Goal: Task Accomplishment & Management: Manage account settings

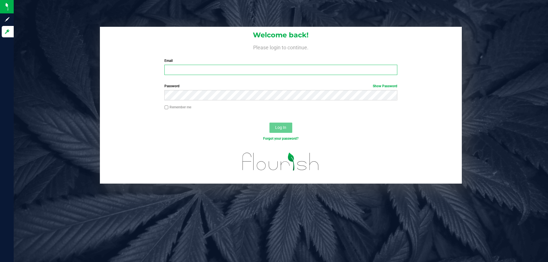
type input "[EMAIL_ADDRESS][DOMAIN_NAME]"
click at [285, 128] on span "Log In" at bounding box center [280, 127] width 11 height 5
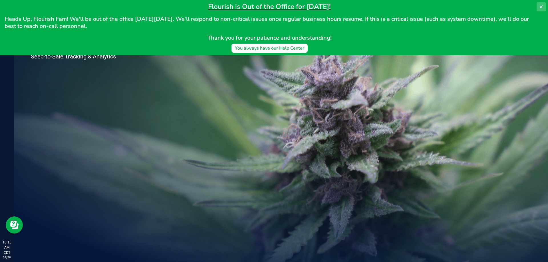
click at [544, 6] on button at bounding box center [540, 6] width 9 height 9
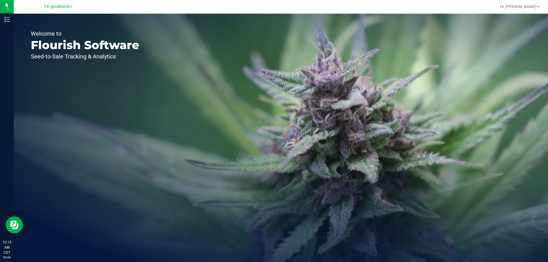
click at [71, 7] on span at bounding box center [71, 6] width 2 height 1
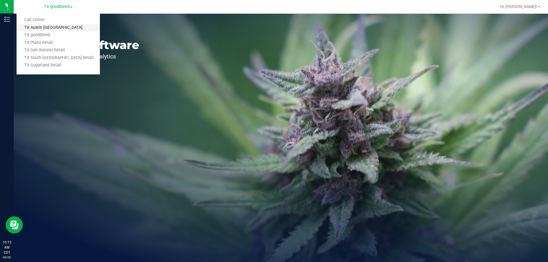
click at [53, 25] on link "TX Austin [GEOGRAPHIC_DATA]" at bounding box center [58, 28] width 83 height 8
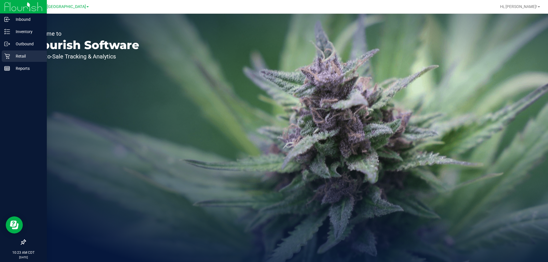
click at [21, 54] on p "Retail" at bounding box center [27, 56] width 34 height 7
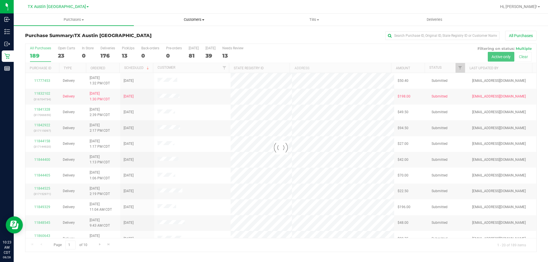
click at [197, 19] on span "Customers" at bounding box center [194, 19] width 120 height 5
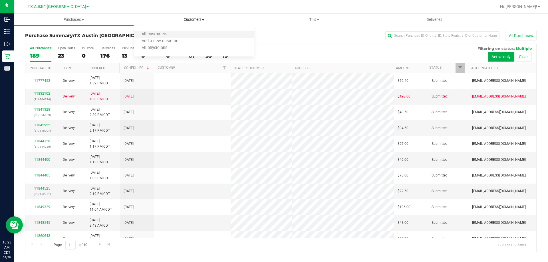
click at [190, 33] on li "All customers" at bounding box center [194, 34] width 120 height 7
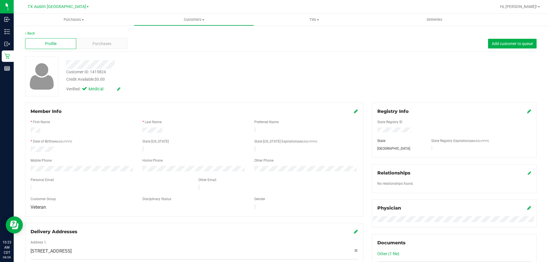
click at [115, 65] on div at bounding box center [192, 64] width 260 height 9
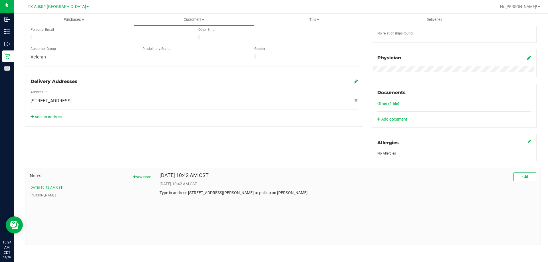
scroll to position [151, 0]
drag, startPoint x: 188, startPoint y: 191, endPoint x: 225, endPoint y: 191, distance: 36.8
click at [225, 191] on p "Type in address [STREET_ADDRESS][PERSON_NAME] to pull up on [PERSON_NAME]" at bounding box center [348, 192] width 377 height 6
copy p "[STREET_ADDRESS][PERSON_NAME]"
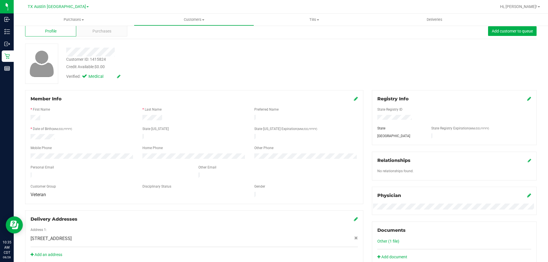
scroll to position [9, 0]
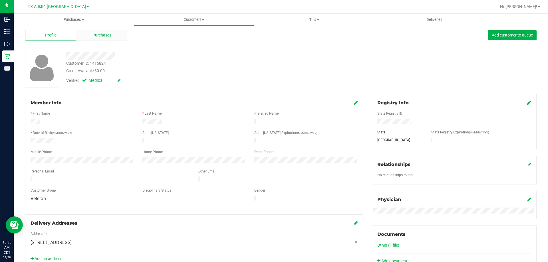
click at [111, 34] on div "Purchases" at bounding box center [101, 35] width 51 height 11
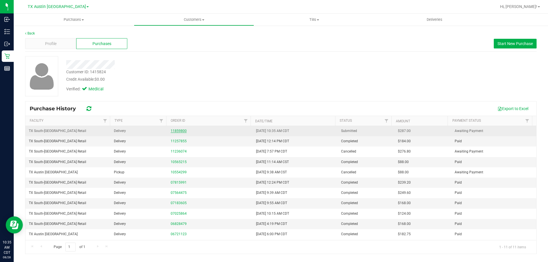
click at [179, 129] on link "11859800" at bounding box center [179, 131] width 16 height 4
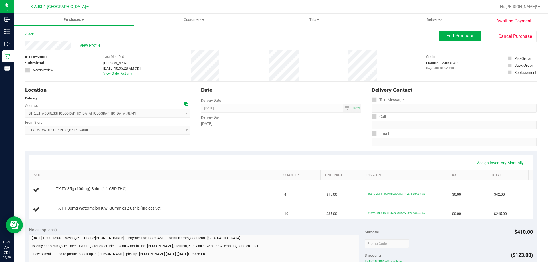
click at [91, 44] on span "View Profile" at bounding box center [91, 46] width 23 height 6
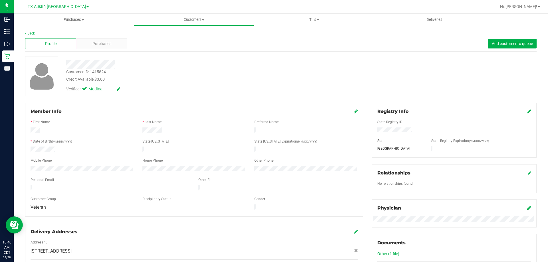
click at [30, 166] on div at bounding box center [82, 169] width 112 height 7
click at [29, 31] on link "Back" at bounding box center [30, 33] width 10 height 4
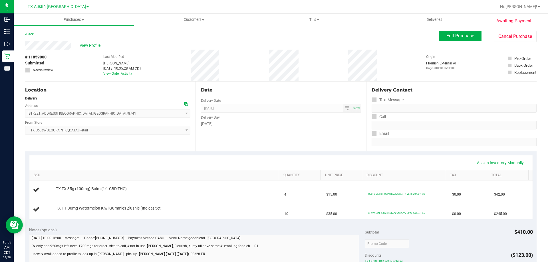
click at [29, 33] on link "Back" at bounding box center [29, 34] width 9 height 4
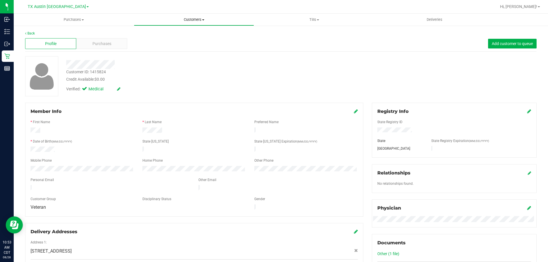
click at [200, 19] on span "Customers" at bounding box center [194, 19] width 120 height 5
click at [190, 35] on li "All customers" at bounding box center [194, 34] width 120 height 7
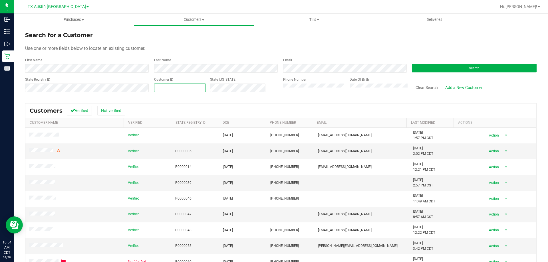
click at [196, 88] on span at bounding box center [180, 88] width 52 height 9
paste input "1619924"
type input "1619924"
click at [456, 69] on button "Search" at bounding box center [474, 68] width 125 height 9
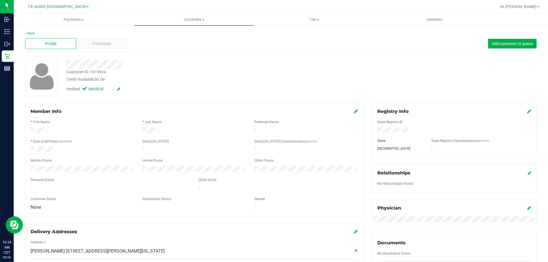
click at [125, 64] on div at bounding box center [192, 64] width 260 height 9
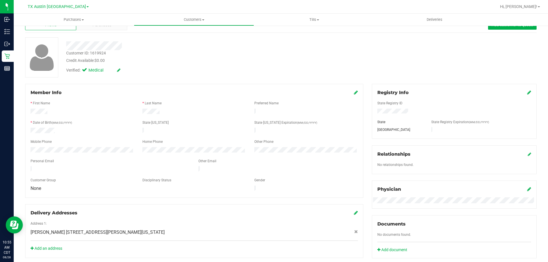
scroll to position [29, 0]
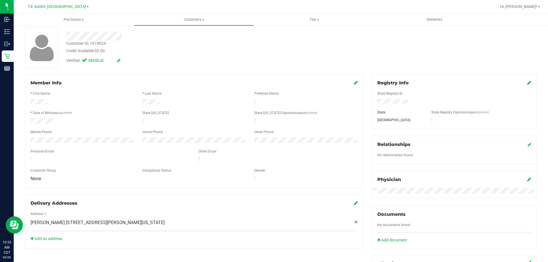
drag, startPoint x: 81, startPoint y: 156, endPoint x: 29, endPoint y: 157, distance: 52.0
click at [29, 157] on div at bounding box center [110, 160] width 168 height 7
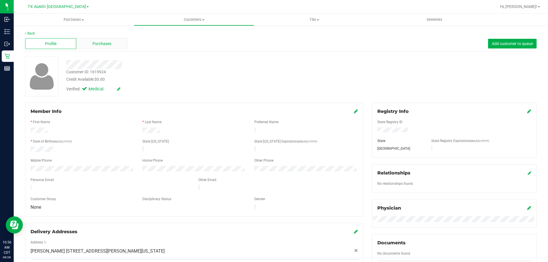
click at [101, 44] on span "Purchases" at bounding box center [101, 44] width 19 height 6
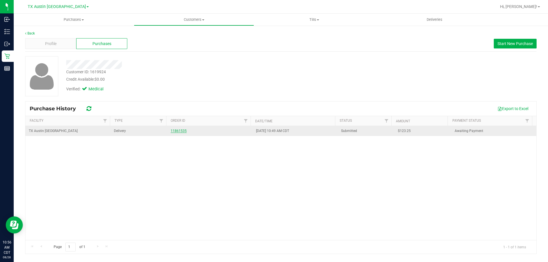
click at [180, 131] on link "11861535" at bounding box center [179, 131] width 16 height 4
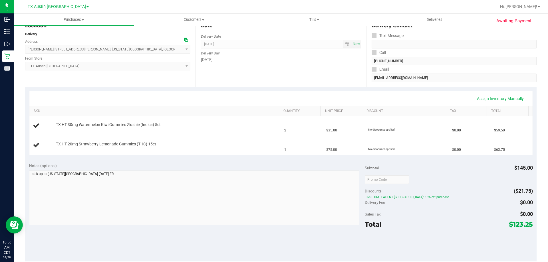
scroll to position [86, 0]
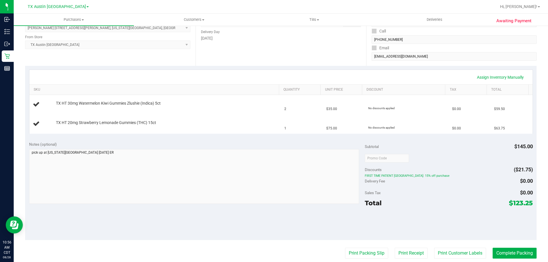
drag, startPoint x: 508, startPoint y: 201, endPoint x: 528, endPoint y: 204, distance: 19.6
click at [528, 204] on span "$123.25" at bounding box center [521, 203] width 24 height 8
copy span "123.25"
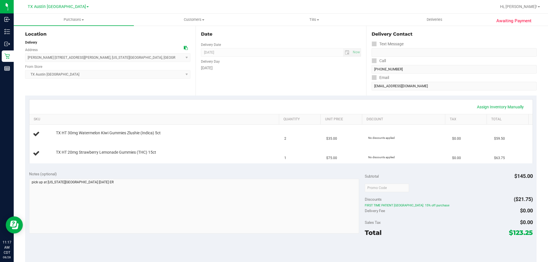
scroll to position [29, 0]
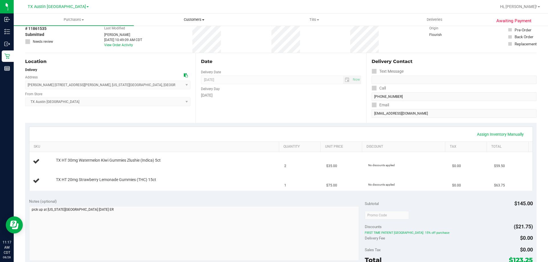
click at [198, 18] on span "Customers" at bounding box center [194, 19] width 120 height 5
click at [188, 36] on li "All customers" at bounding box center [194, 34] width 120 height 7
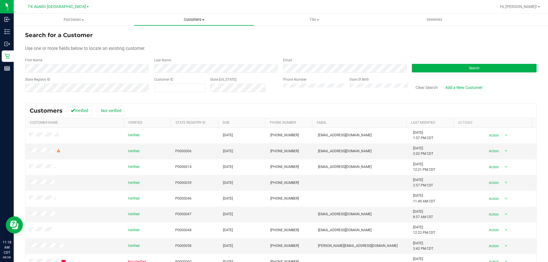
click at [194, 22] on span "Customers" at bounding box center [194, 19] width 120 height 5
click at [277, 34] on div "Search for a Customer" at bounding box center [280, 35] width 511 height 9
click at [201, 20] on span "Customers" at bounding box center [194, 19] width 120 height 5
click at [318, 45] on div "Use one or more fields below to locate an existing customer." at bounding box center [280, 48] width 511 height 7
click at [470, 87] on link "Add a New Customer" at bounding box center [463, 88] width 45 height 10
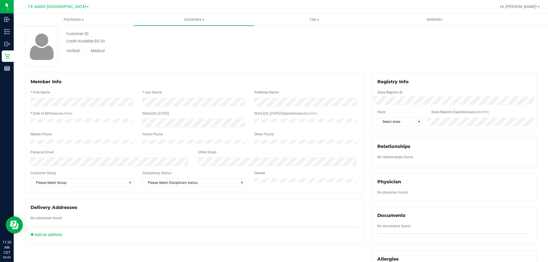
scroll to position [57, 0]
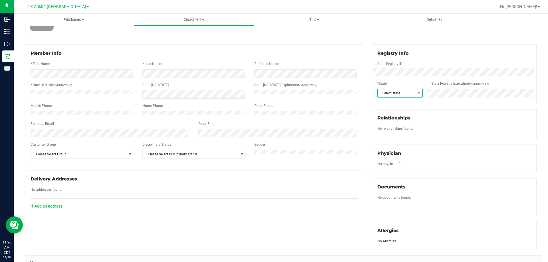
click at [408, 94] on span "Select state" at bounding box center [397, 93] width 38 height 8
click at [394, 174] on li "MA" at bounding box center [397, 174] width 45 height 10
click at [397, 93] on span "MA" at bounding box center [397, 93] width 38 height 8
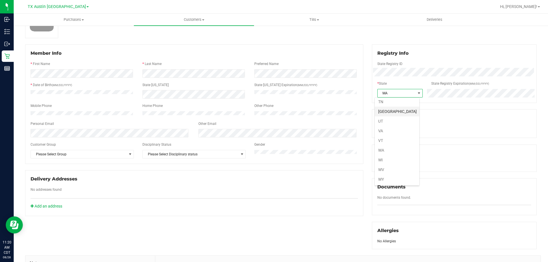
click at [392, 113] on li "[GEOGRAPHIC_DATA]" at bounding box center [397, 112] width 45 height 10
click at [368, 89] on div "Registry Info State Registry ID * State State Registry Expiration (MM/DD/YYYY) …" at bounding box center [454, 147] width 173 height 205
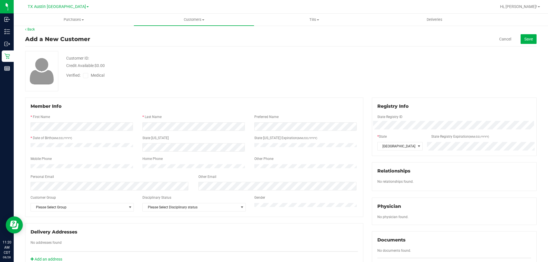
scroll to position [0, 0]
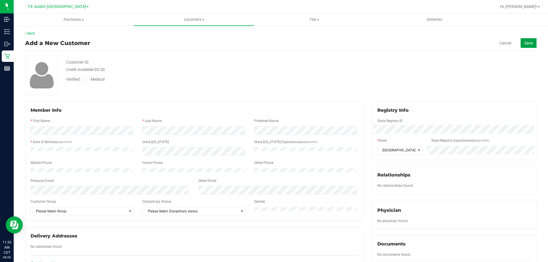
click at [527, 43] on span "Save" at bounding box center [528, 43] width 9 height 5
click at [94, 161] on div "Mobile Phone" at bounding box center [82, 163] width 112 height 7
click at [525, 42] on span "Save" at bounding box center [528, 43] width 9 height 5
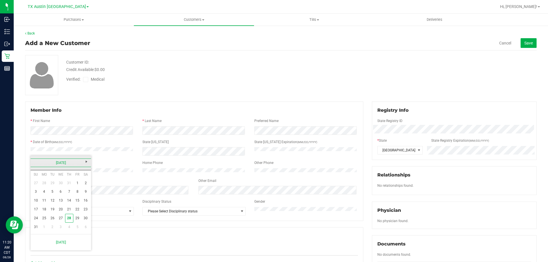
click at [54, 162] on link "[DATE]" at bounding box center [60, 163] width 61 height 9
click at [61, 163] on link "2025" at bounding box center [60, 163] width 61 height 9
click at [34, 162] on link "[DATE]-[DATE]" at bounding box center [60, 163] width 61 height 9
click at [41, 179] on link "[DATE] - [DATE]" at bounding box center [39, 178] width 15 height 15
click at [72, 195] on link "1995" at bounding box center [68, 194] width 15 height 15
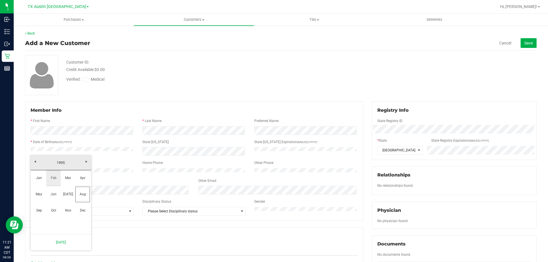
click at [53, 181] on link "Feb" at bounding box center [53, 178] width 15 height 15
click at [54, 218] on link "28" at bounding box center [52, 218] width 8 height 9
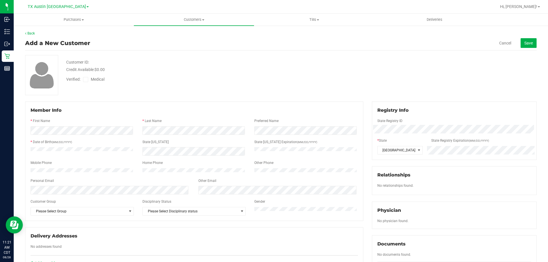
click at [134, 162] on div "Mobile Phone" at bounding box center [82, 163] width 112 height 7
click at [523, 40] on button "Save" at bounding box center [529, 43] width 16 height 10
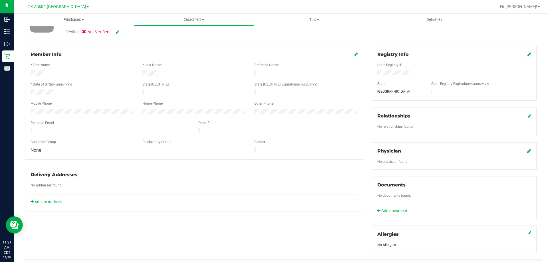
scroll to position [29, 0]
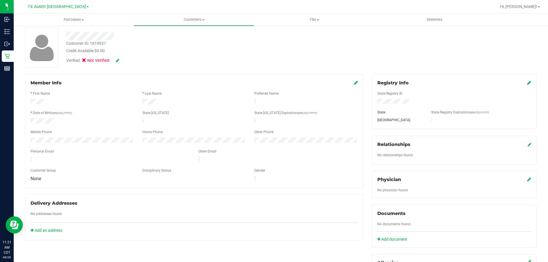
click at [527, 179] on icon at bounding box center [529, 179] width 4 height 5
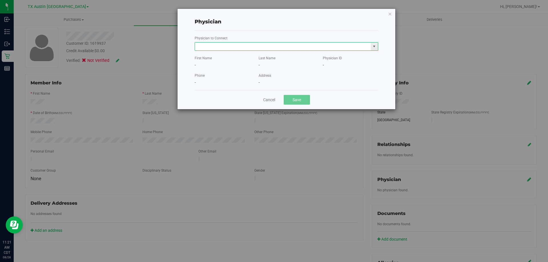
click at [258, 43] on input "text" at bounding box center [283, 47] width 176 height 8
click at [213, 44] on input "text" at bounding box center [283, 47] width 176 height 8
paste input "[PERSON_NAME]"
click at [222, 46] on input "[PERSON_NAME]" at bounding box center [283, 47] width 176 height 8
click at [288, 46] on input "[PERSON_NAME]" at bounding box center [283, 47] width 176 height 8
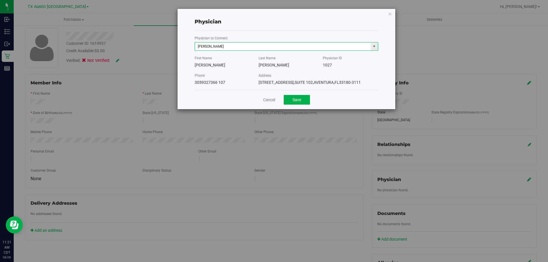
click at [222, 47] on input "[PERSON_NAME]" at bounding box center [283, 47] width 176 height 8
click at [217, 47] on input "[PERSON_NAME]" at bounding box center [283, 47] width 176 height 8
click at [219, 46] on input "[PERSON_NAME]" at bounding box center [283, 47] width 176 height 8
click at [228, 47] on input "[PERSON_NAME]" at bounding box center [283, 47] width 176 height 8
paste input "[PERSON_NAME]"
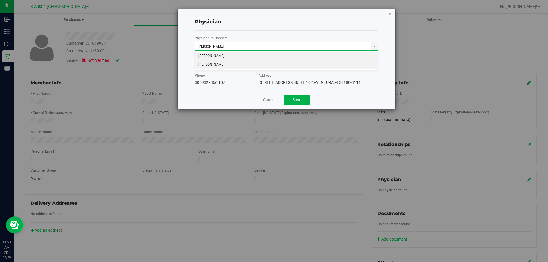
click at [235, 62] on li "[PERSON_NAME]" at bounding box center [286, 64] width 183 height 9
type input "[PERSON_NAME]"
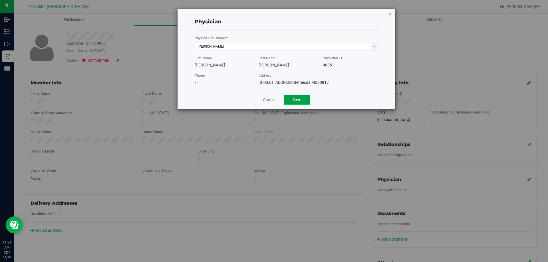
click at [298, 99] on button "Save" at bounding box center [297, 100] width 26 height 10
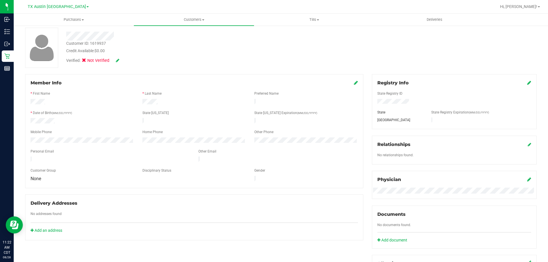
click at [117, 60] on icon at bounding box center [117, 61] width 3 height 4
drag, startPoint x: 86, startPoint y: 62, endPoint x: 111, endPoint y: 62, distance: 24.8
click at [89, 64] on label "Medical" at bounding box center [95, 61] width 24 height 7
click at [88, 60] on span at bounding box center [85, 61] width 5 height 5
click at [0, 0] on input "Medical" at bounding box center [0, 0] width 0 height 0
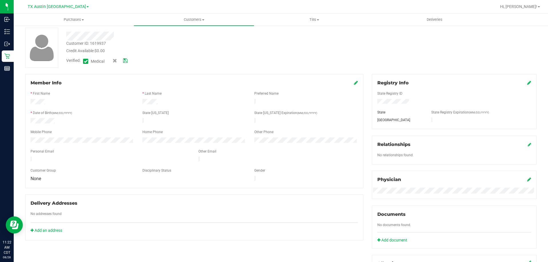
click at [125, 60] on icon at bounding box center [125, 61] width 5 height 4
click at [354, 83] on icon at bounding box center [356, 82] width 4 height 5
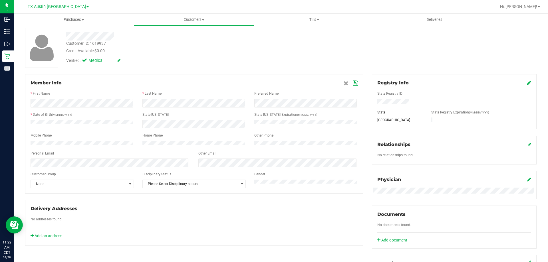
click at [353, 84] on icon at bounding box center [355, 83] width 5 height 5
click at [66, 35] on div at bounding box center [192, 36] width 260 height 9
drag, startPoint x: 116, startPoint y: 35, endPoint x: 30, endPoint y: 140, distance: 135.4
click at [30, 140] on div at bounding box center [82, 141] width 112 height 7
drag, startPoint x: 116, startPoint y: 35, endPoint x: 66, endPoint y: 37, distance: 50.0
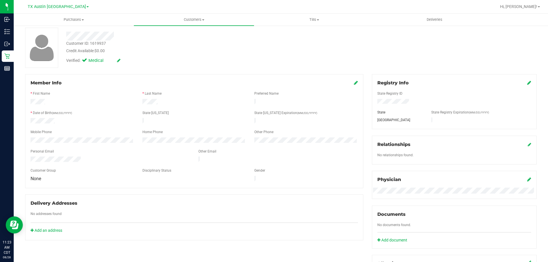
click at [66, 37] on div at bounding box center [192, 36] width 260 height 9
drag, startPoint x: 81, startPoint y: 157, endPoint x: 29, endPoint y: 158, distance: 51.7
click at [29, 158] on div at bounding box center [110, 160] width 168 height 7
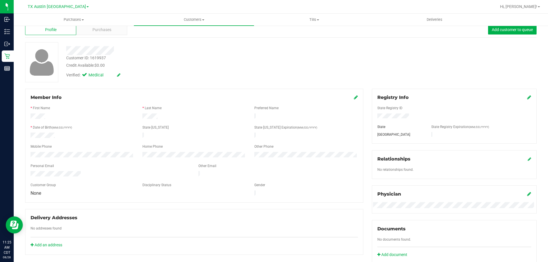
scroll to position [0, 0]
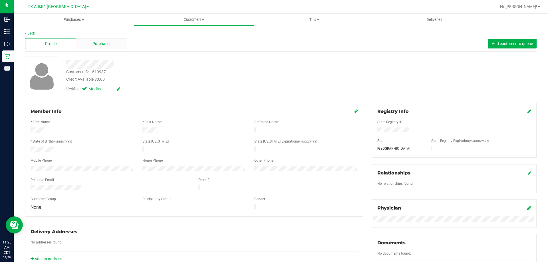
click at [104, 42] on span "Purchases" at bounding box center [101, 44] width 19 height 6
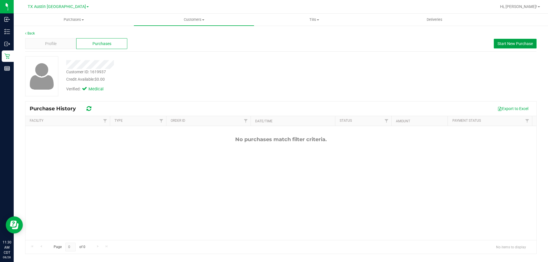
click at [504, 43] on span "Start New Purchase" at bounding box center [514, 43] width 35 height 5
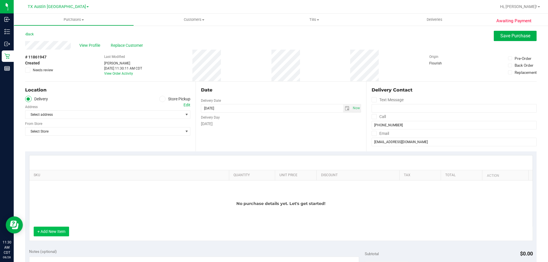
click at [56, 232] on button "+ Add New Item" at bounding box center [51, 232] width 35 height 10
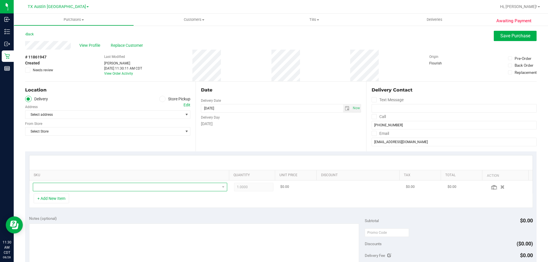
click at [87, 187] on span "NO DATA FOUND" at bounding box center [126, 187] width 187 height 8
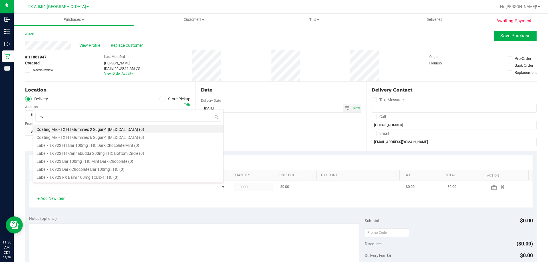
type input "t"
type input "orange"
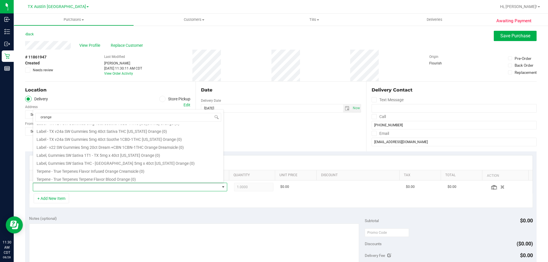
scroll to position [95, 0]
click at [249, 139] on div "Date Delivery Date [DATE] Now [DATE] 11:30 AM Now Delivery Day [DATE]" at bounding box center [280, 117] width 170 height 70
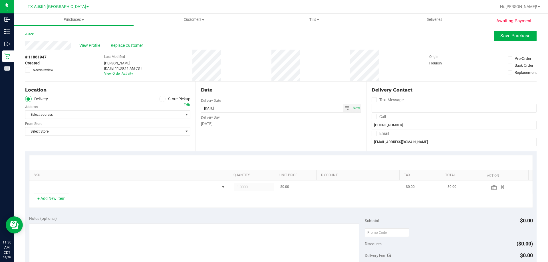
drag, startPoint x: 71, startPoint y: 187, endPoint x: 75, endPoint y: 188, distance: 3.5
click at [72, 187] on span "NO DATA FOUND" at bounding box center [126, 187] width 187 height 8
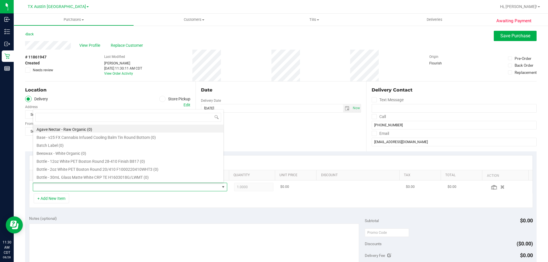
scroll to position [9, 189]
type input "t"
click at [110, 91] on div "Location" at bounding box center [107, 90] width 165 height 7
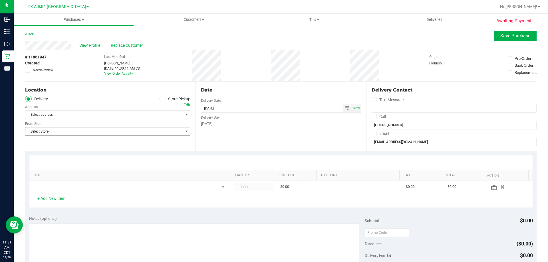
click at [142, 132] on span "Select Store" at bounding box center [104, 132] width 158 height 8
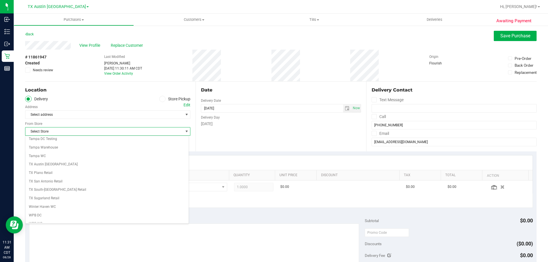
scroll to position [415, 0]
click at [100, 175] on li "TX San Antonio Retail" at bounding box center [106, 176] width 163 height 9
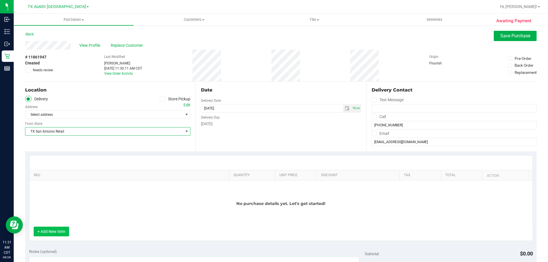
click at [57, 231] on button "+ Add New Item" at bounding box center [51, 232] width 35 height 10
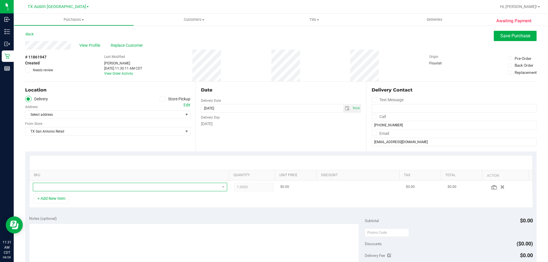
click at [83, 185] on span "NO DATA FOUND" at bounding box center [126, 187] width 187 height 8
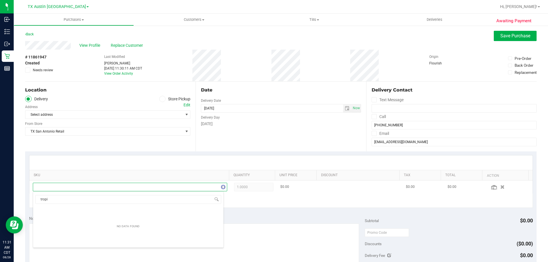
scroll to position [9, 189]
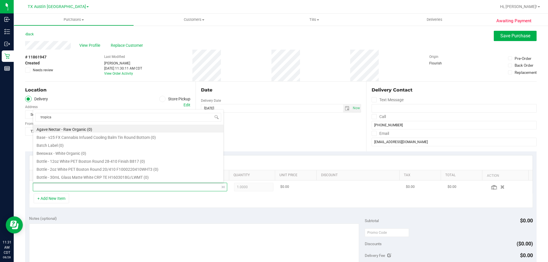
type input "tropical"
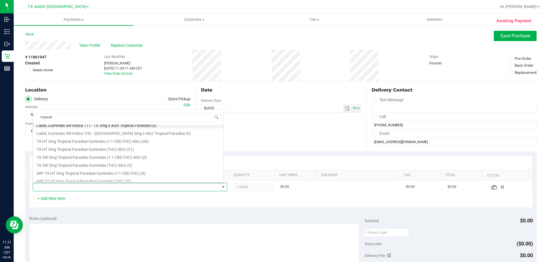
scroll to position [74, 0]
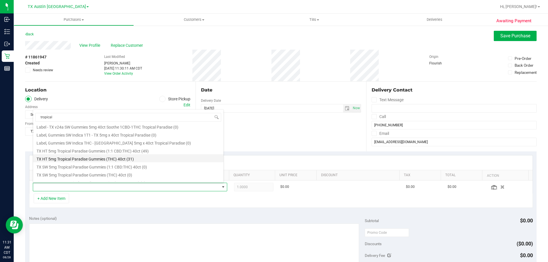
click at [109, 159] on li "TX HT 5mg Tropical Paradise Gummies (THC) 40ct (31)" at bounding box center [128, 158] width 190 height 8
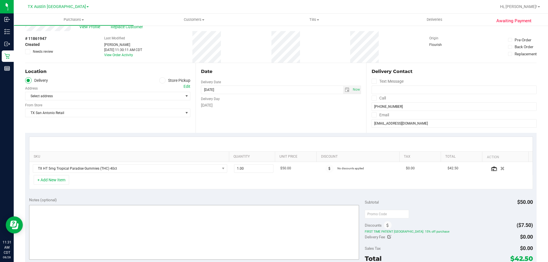
scroll to position [29, 0]
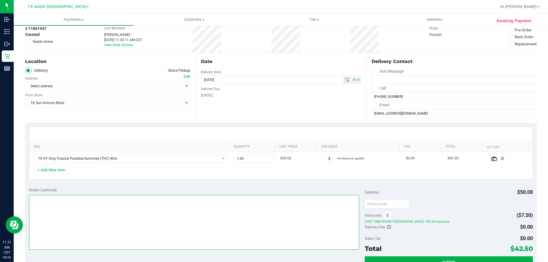
click at [163, 205] on textarea at bounding box center [194, 222] width 330 height 55
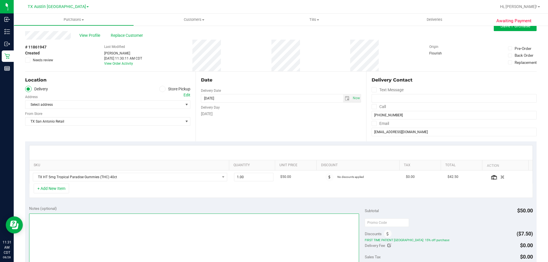
scroll to position [0, 0]
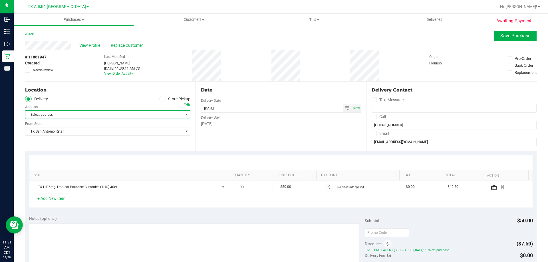
click at [81, 112] on span "Select address" at bounding box center [100, 115] width 150 height 8
click at [185, 106] on div "Edit" at bounding box center [186, 105] width 7 height 6
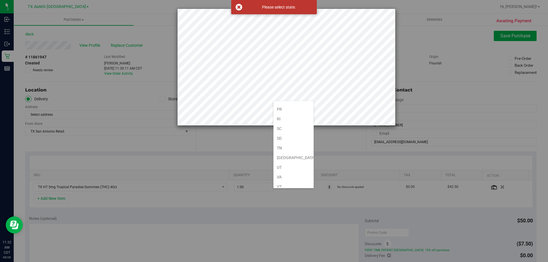
scroll to position [400, 0]
click at [289, 132] on li "[GEOGRAPHIC_DATA]" at bounding box center [293, 134] width 40 height 10
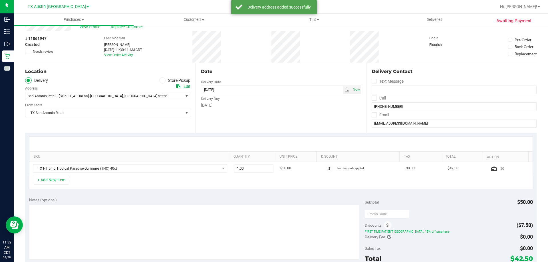
scroll to position [29, 0]
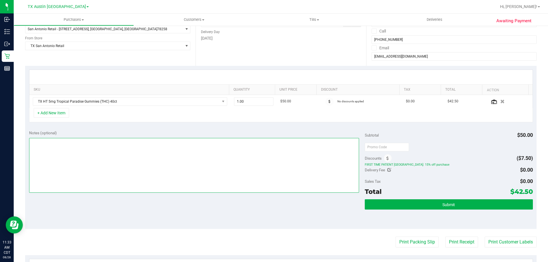
click at [118, 154] on textarea at bounding box center [194, 165] width 330 height 55
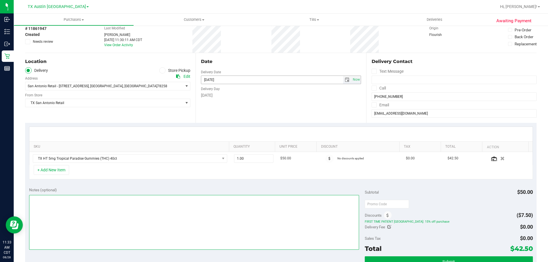
click at [345, 79] on span "select" at bounding box center [347, 80] width 5 height 5
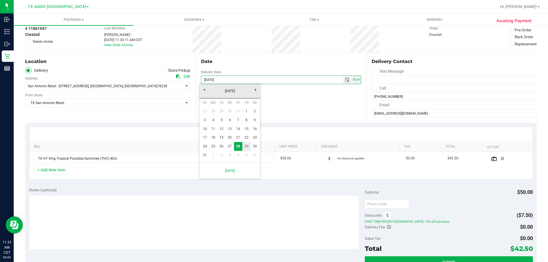
click at [247, 146] on link "29" at bounding box center [246, 146] width 8 height 9
type input "[DATE]"
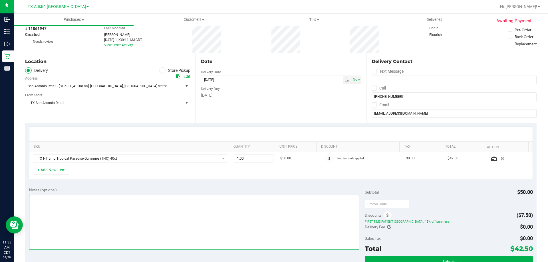
drag, startPoint x: 67, startPoint y: 210, endPoint x: 81, endPoint y: 217, distance: 15.4
click at [67, 211] on textarea at bounding box center [194, 222] width 330 height 55
drag, startPoint x: 41, startPoint y: 199, endPoint x: 32, endPoint y: 199, distance: 8.9
click at [32, 199] on textarea at bounding box center [194, 222] width 330 height 55
click at [90, 203] on textarea at bounding box center [194, 222] width 330 height 55
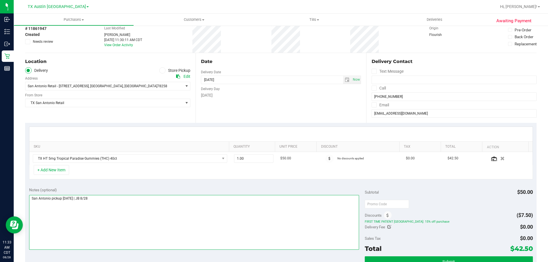
click at [92, 200] on textarea at bounding box center [194, 222] width 330 height 55
type textarea "San Antonio pickup [DATE] | JB 8/28"
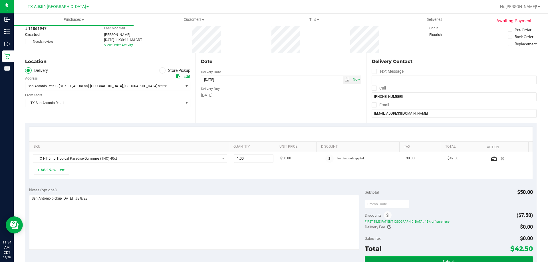
click at [421, 257] on button "Submit" at bounding box center [449, 262] width 168 height 10
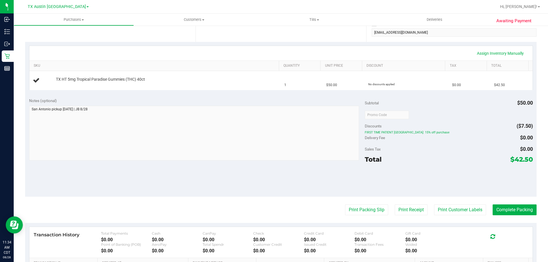
scroll to position [114, 0]
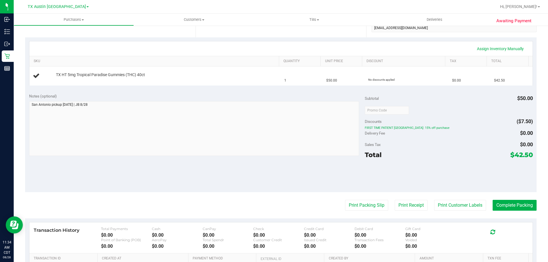
drag, startPoint x: 524, startPoint y: 154, endPoint x: 528, endPoint y: 153, distance: 4.4
click at [528, 153] on span "$42.50" at bounding box center [521, 155] width 23 height 8
copy span "42.50"
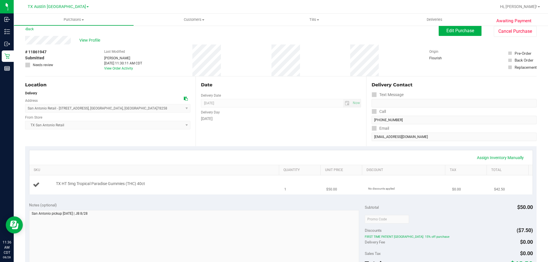
scroll to position [0, 0]
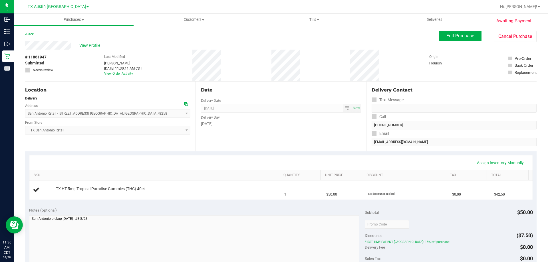
click at [27, 34] on link "Back" at bounding box center [29, 34] width 9 height 4
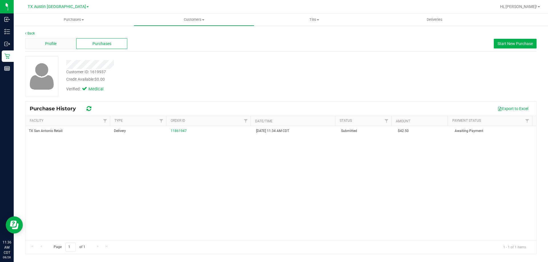
click at [70, 43] on div "Profile" at bounding box center [50, 43] width 51 height 11
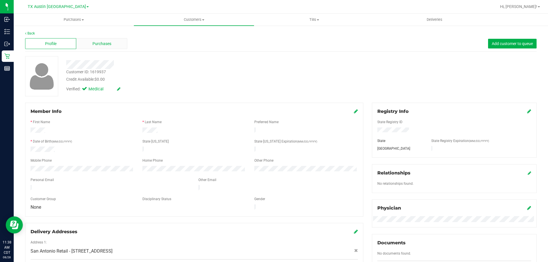
click at [108, 47] on div "Purchases" at bounding box center [101, 43] width 51 height 11
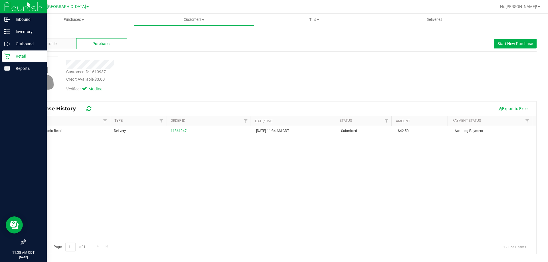
click at [12, 55] on p "Retail" at bounding box center [27, 56] width 34 height 7
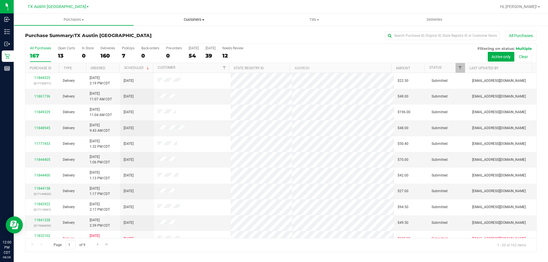
click at [202, 20] on span "Customers" at bounding box center [194, 19] width 120 height 5
click at [171, 35] on span "All customers" at bounding box center [154, 34] width 41 height 5
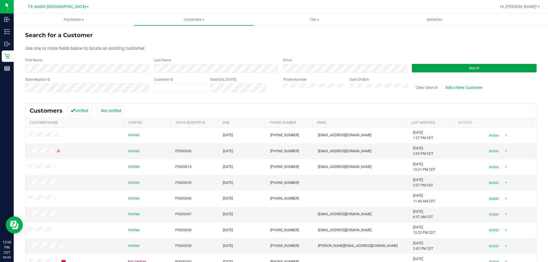
click at [435, 68] on button "Search" at bounding box center [474, 68] width 125 height 9
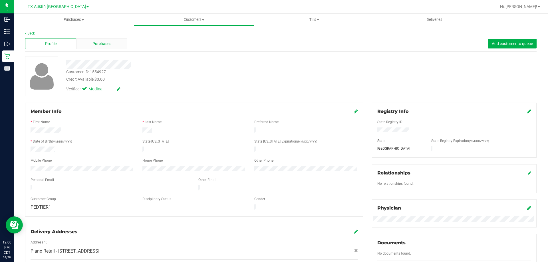
click at [113, 44] on div "Purchases" at bounding box center [101, 43] width 51 height 11
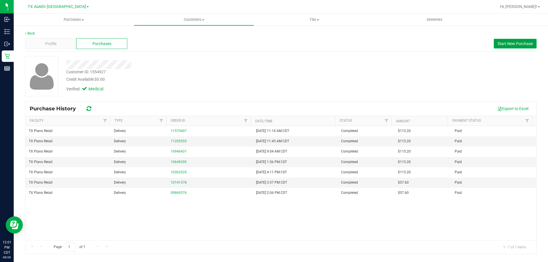
click at [504, 42] on span "Start New Purchase" at bounding box center [514, 43] width 35 height 5
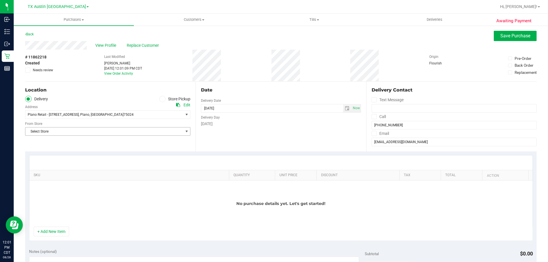
click at [118, 128] on span "Select Store" at bounding box center [104, 132] width 158 height 8
click at [144, 131] on span "Select Store" at bounding box center [104, 132] width 158 height 8
click at [346, 108] on span "select" at bounding box center [347, 108] width 5 height 5
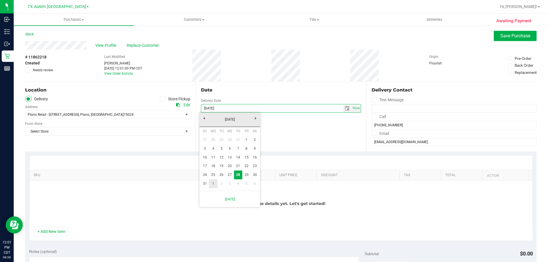
click at [212, 183] on link "1" at bounding box center [213, 183] width 8 height 9
type input "[DATE]"
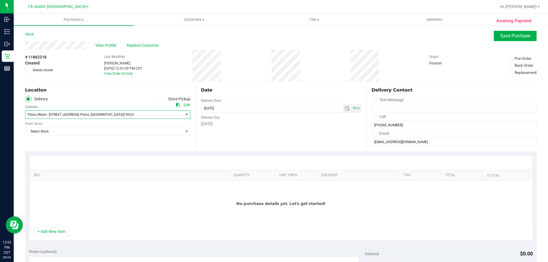
click at [133, 114] on span "Plano Retail - [STREET_ADDRESS] , [GEOGRAPHIC_DATA] , [GEOGRAPHIC_DATA] 75024" at bounding box center [100, 115] width 150 height 8
click at [125, 134] on span "Select Store" at bounding box center [104, 132] width 158 height 8
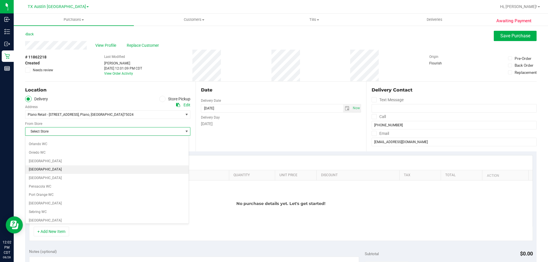
scroll to position [415, 0]
click at [70, 168] on li "TX Plano Retail" at bounding box center [106, 168] width 163 height 9
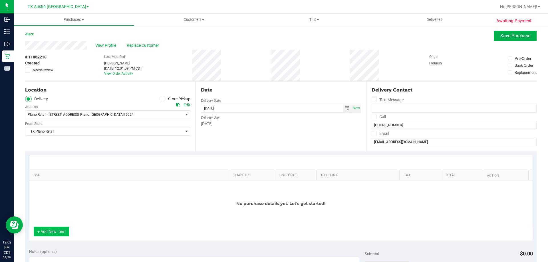
click at [55, 231] on button "+ Add New Item" at bounding box center [51, 232] width 35 height 10
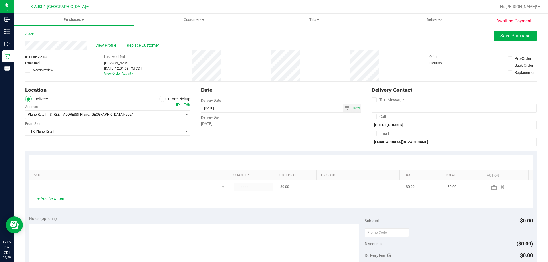
click at [110, 185] on span "NO DATA FOUND" at bounding box center [126, 187] width 187 height 8
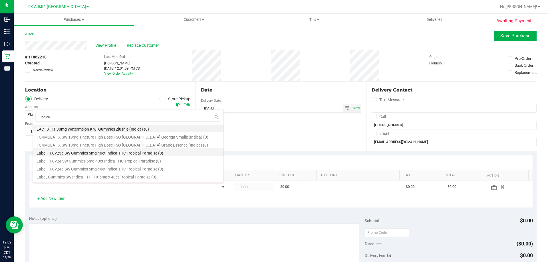
scroll to position [0, 0]
type input "i"
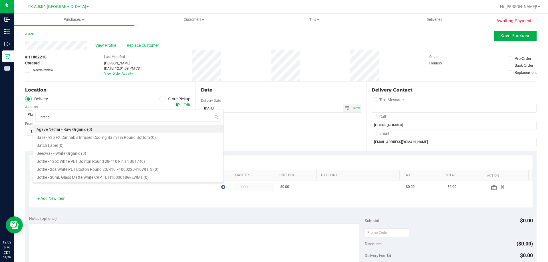
type input "orange"
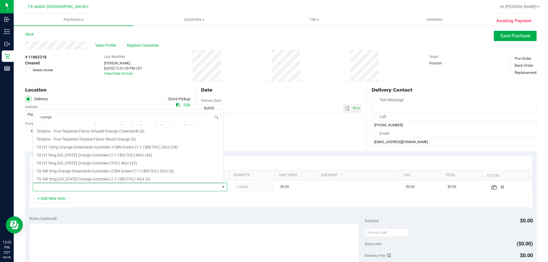
scroll to position [171, 0]
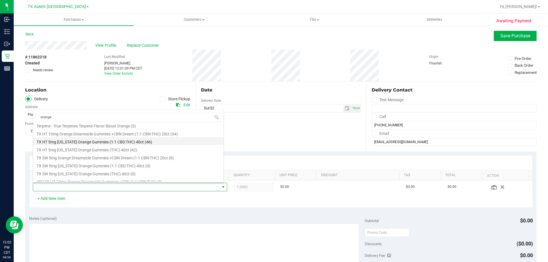
click at [114, 141] on li "TX HT 5mg [US_STATE] Orange Gummies (1:1 CBD:THC) 40ct (46)" at bounding box center [128, 141] width 190 height 8
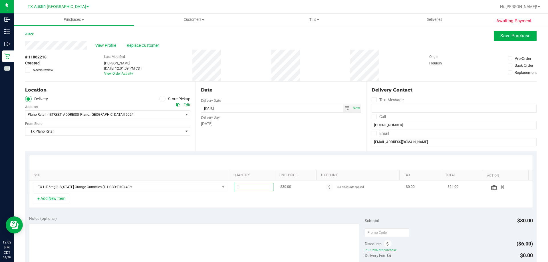
drag, startPoint x: 242, startPoint y: 187, endPoint x: 226, endPoint y: 187, distance: 16.0
click at [226, 187] on tr "TX HT 5mg [US_STATE] Orange Gummies (1:1 CBD:THC) 40ct 1.00 1 $30.00 No discoun…" at bounding box center [280, 187] width 503 height 13
type input "2"
type input "2.00"
click at [134, 199] on div "+ Add New Item" at bounding box center [281, 201] width 504 height 14
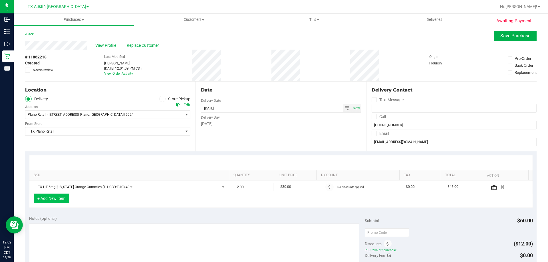
click at [59, 198] on button "+ Add New Item" at bounding box center [51, 199] width 35 height 10
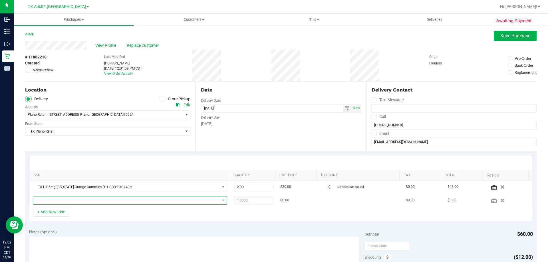
click at [138, 199] on span "NO DATA FOUND" at bounding box center [126, 201] width 187 height 8
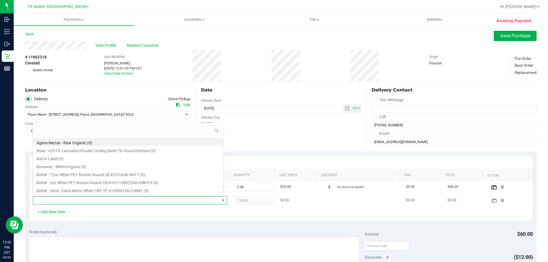
scroll to position [9, 189]
type input "tropical paradise"
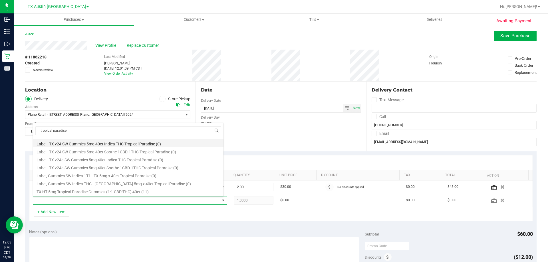
scroll to position [57, 0]
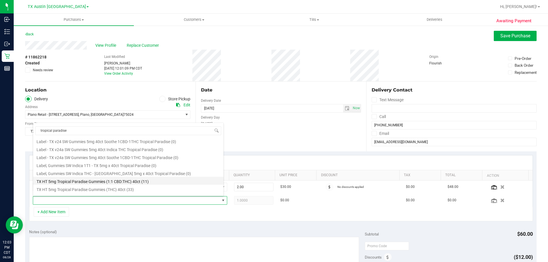
click at [157, 180] on li "TX HT 5mg Tropical Paradise Gummies (1:1 CBD:THC) 40ct (11)" at bounding box center [128, 181] width 190 height 8
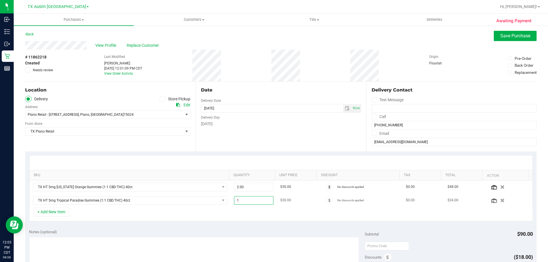
drag, startPoint x: 246, startPoint y: 201, endPoint x: 225, endPoint y: 202, distance: 21.1
click at [224, 202] on tr "TX HT 5mg Tropical Paradise Gummies (1:1 CBD:THC) 40ct 1.00 1 $30.00 No discoun…" at bounding box center [280, 200] width 503 height 13
type input "2"
type input "2.00"
click at [238, 209] on div "+ Add New Item" at bounding box center [281, 214] width 504 height 14
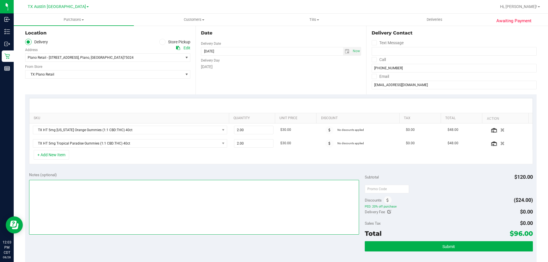
click at [142, 190] on textarea at bounding box center [194, 207] width 330 height 55
type textarea "Plano pickup for 9/1 | JB 8/28"
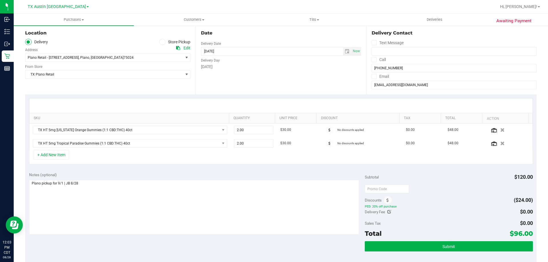
click at [404, 206] on span "PED: 20% off purchase" at bounding box center [449, 207] width 168 height 4
click at [456, 244] on button "Submit" at bounding box center [449, 246] width 168 height 10
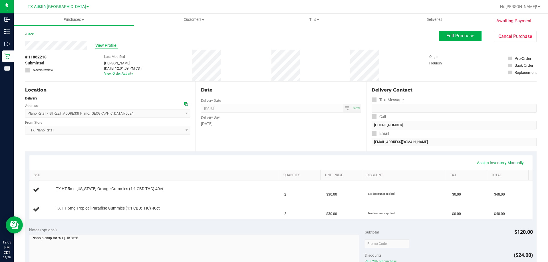
click at [104, 45] on span "View Profile" at bounding box center [106, 46] width 23 height 6
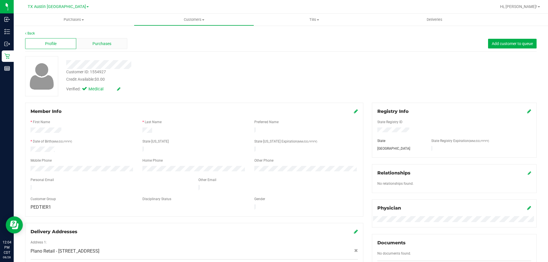
click at [101, 42] on span "Purchases" at bounding box center [101, 44] width 19 height 6
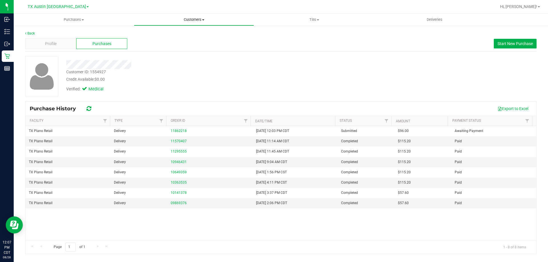
click at [200, 19] on span "Customers" at bounding box center [194, 19] width 120 height 5
click at [191, 35] on li "All customers" at bounding box center [194, 34] width 120 height 7
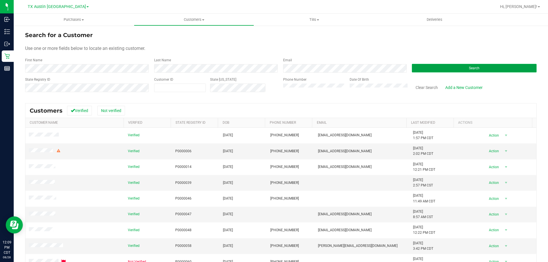
click at [437, 68] on button "Search" at bounding box center [474, 68] width 125 height 9
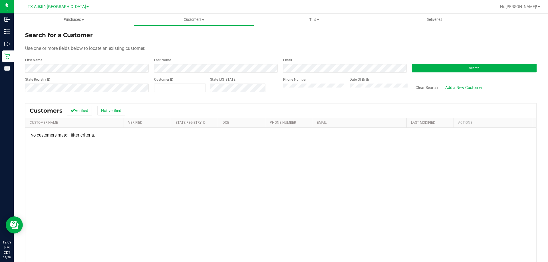
click at [112, 73] on form "Search for a Customer Use one or more fields below to locate an existing custom…" at bounding box center [280, 64] width 511 height 66
click at [431, 70] on button "Search" at bounding box center [474, 68] width 125 height 9
click at [446, 68] on button "Search" at bounding box center [474, 68] width 125 height 9
click at [448, 68] on button "Search" at bounding box center [474, 68] width 125 height 9
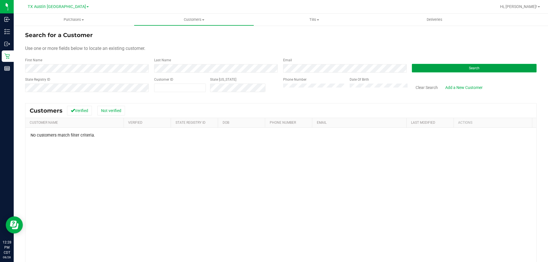
click at [451, 67] on button "Search" at bounding box center [474, 68] width 125 height 9
click at [446, 69] on button "Search" at bounding box center [474, 68] width 125 height 9
click at [459, 66] on button "Search" at bounding box center [474, 68] width 125 height 9
click at [437, 68] on button "Search" at bounding box center [474, 68] width 125 height 9
click at [148, 68] on div "First Name Last Name Email Search" at bounding box center [280, 65] width 511 height 15
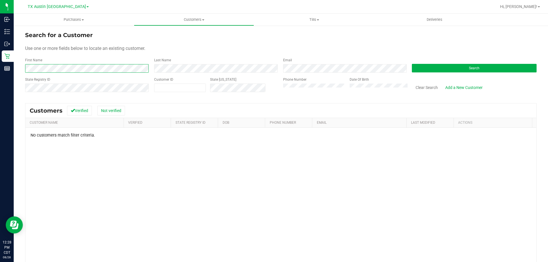
click at [22, 68] on div "Search for a Customer Use one or more fields below to locate an existing custom…" at bounding box center [281, 169] width 534 height 288
click at [433, 62] on div "Search" at bounding box center [472, 65] width 129 height 15
click at [437, 68] on button "Search" at bounding box center [474, 68] width 125 height 9
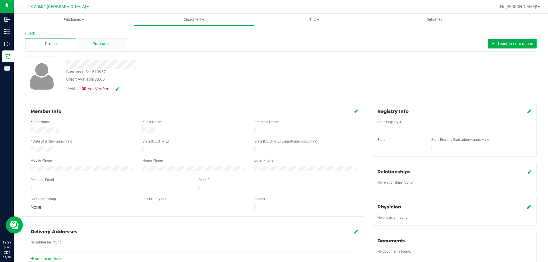
click at [92, 47] on div "Purchases" at bounding box center [101, 43] width 51 height 11
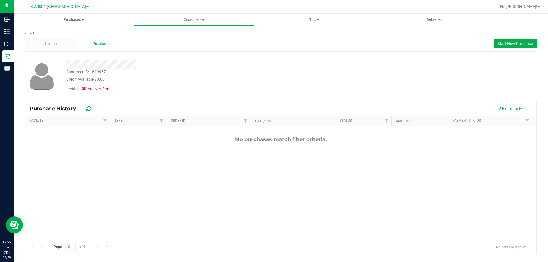
click at [89, 108] on icon at bounding box center [88, 109] width 5 height 6
click at [88, 109] on icon at bounding box center [88, 109] width 5 height 6
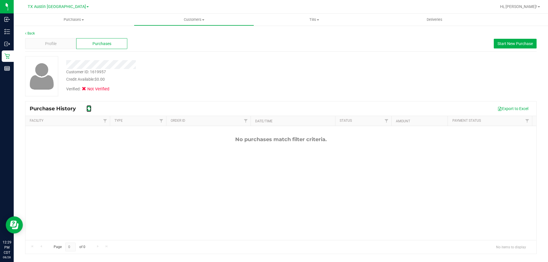
click at [88, 109] on icon at bounding box center [88, 109] width 5 height 6
click at [53, 42] on span "Profile" at bounding box center [50, 44] width 11 height 6
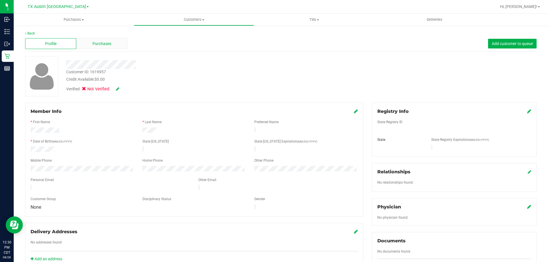
click at [94, 49] on div "Purchases" at bounding box center [101, 43] width 51 height 11
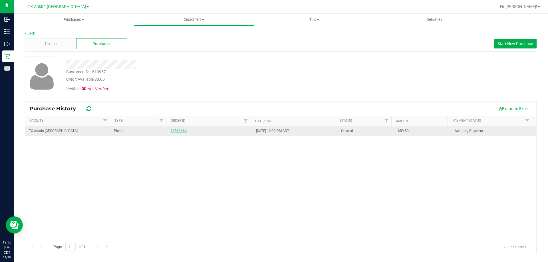
click at [176, 130] on link "11862464" at bounding box center [179, 131] width 16 height 4
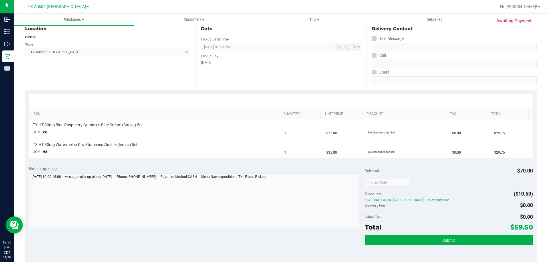
scroll to position [86, 0]
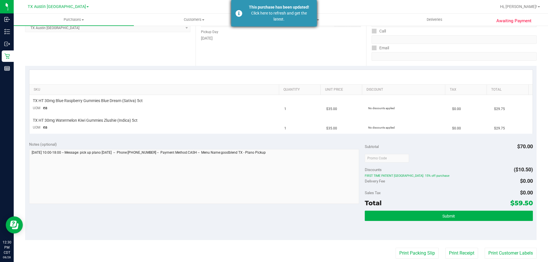
click at [274, 18] on div "Click here to refresh and get the latest." at bounding box center [278, 16] width 67 height 12
click at [276, 14] on div "Click here to refresh and get the latest." at bounding box center [278, 16] width 67 height 12
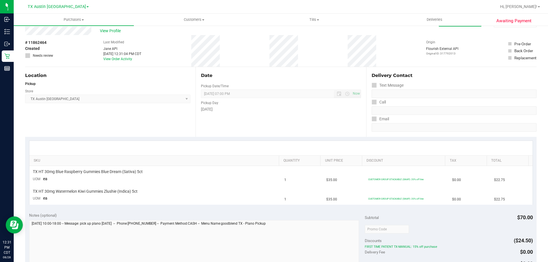
scroll to position [0, 0]
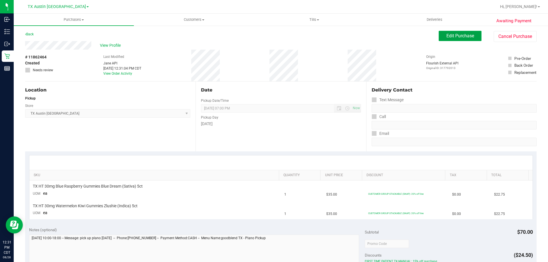
click at [453, 33] on span "Edit Purchase" at bounding box center [460, 35] width 28 height 5
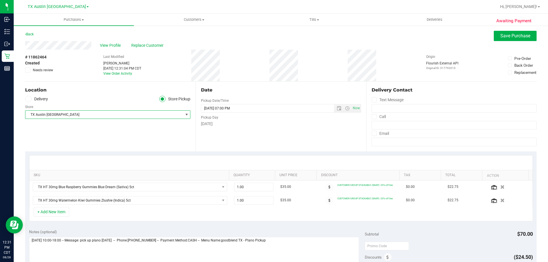
click at [147, 115] on span "TX Austin [GEOGRAPHIC_DATA]" at bounding box center [104, 115] width 158 height 8
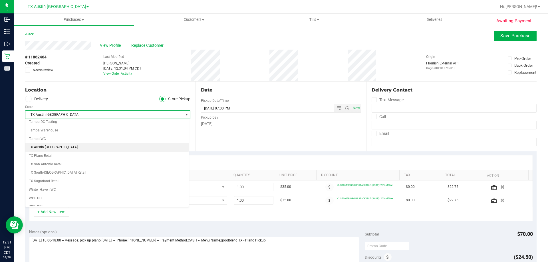
scroll to position [415, 0]
click at [71, 152] on li "TX Plano Retail" at bounding box center [106, 151] width 163 height 9
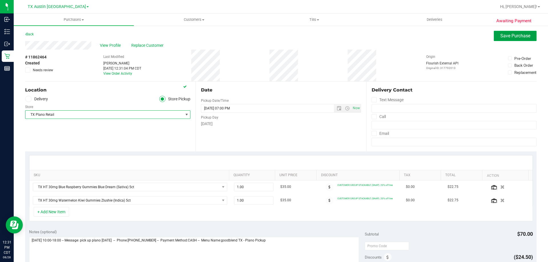
click at [505, 37] on span "Save Purchase" at bounding box center [515, 35] width 30 height 5
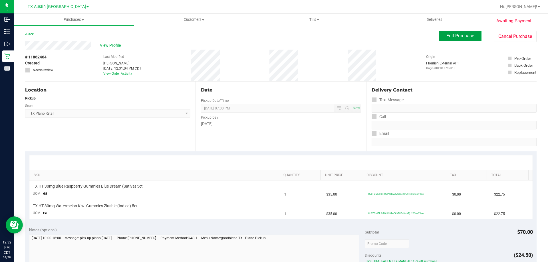
click at [456, 36] on span "Edit Purchase" at bounding box center [460, 35] width 28 height 5
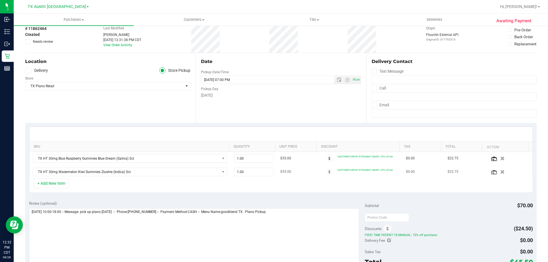
scroll to position [57, 0]
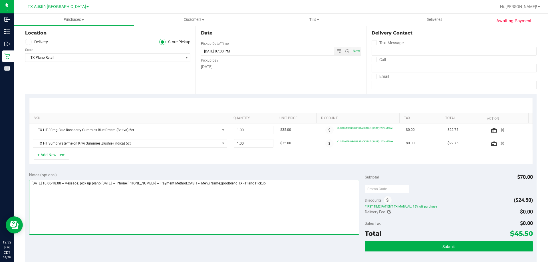
click at [288, 185] on textarea at bounding box center [194, 207] width 330 height 55
drag, startPoint x: 84, startPoint y: 192, endPoint x: 31, endPoint y: 191, distance: 53.9
click at [31, 191] on textarea at bounding box center [194, 207] width 330 height 55
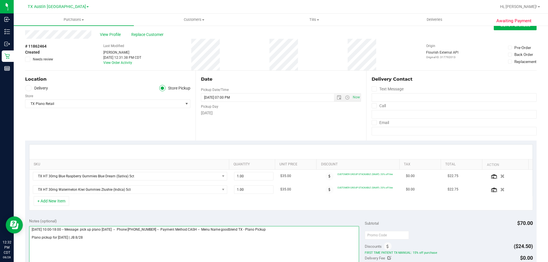
scroll to position [86, 0]
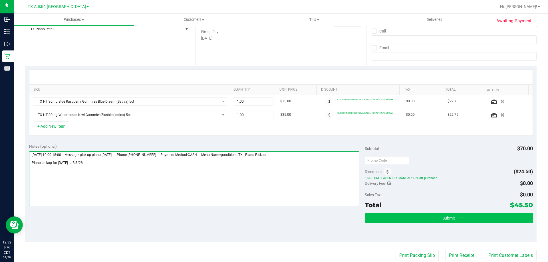
type textarea "[DATE] 10:00-18:00 -- Message: pick up plano [DATE] -- Phone:[PHONE_NUMBER] -- …"
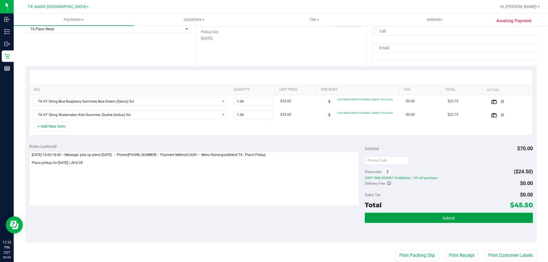
click at [419, 219] on button "Submit" at bounding box center [449, 218] width 168 height 10
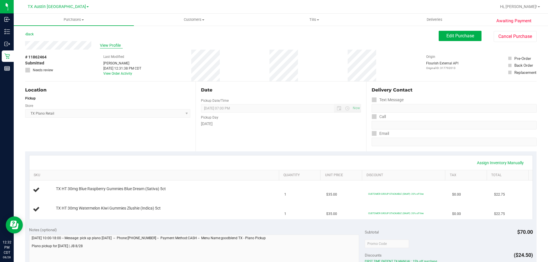
click at [114, 43] on span "View Profile" at bounding box center [111, 46] width 23 height 6
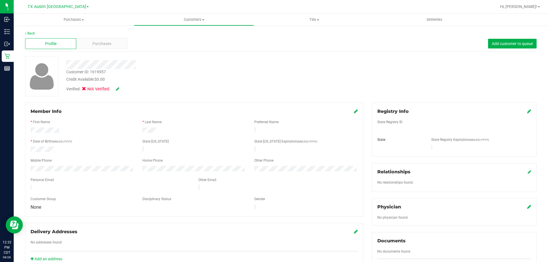
click at [30, 166] on div at bounding box center [82, 169] width 112 height 7
click at [29, 167] on div at bounding box center [82, 169] width 112 height 7
click at [527, 111] on icon at bounding box center [529, 111] width 4 height 5
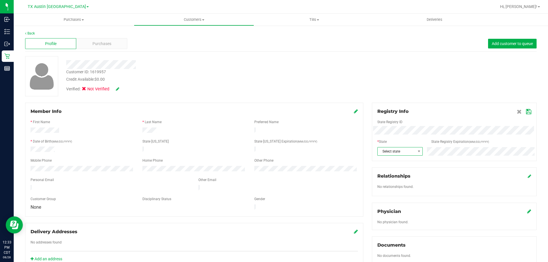
click at [406, 154] on span "Select state" at bounding box center [397, 152] width 38 height 8
click at [396, 171] on li "[GEOGRAPHIC_DATA]" at bounding box center [397, 170] width 45 height 10
click at [526, 113] on icon at bounding box center [528, 112] width 5 height 5
click at [528, 174] on icon at bounding box center [529, 173] width 3 height 4
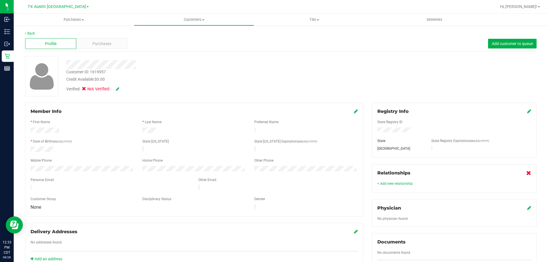
click at [526, 173] on icon at bounding box center [528, 173] width 5 height 5
click at [527, 209] on icon at bounding box center [529, 208] width 4 height 5
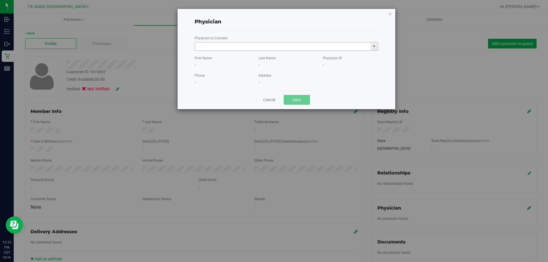
click at [272, 47] on input "text" at bounding box center [283, 47] width 176 height 8
click at [226, 44] on input "text" at bounding box center [283, 47] width 176 height 8
paste input "[PERSON_NAME]"
click at [226, 54] on li "[PERSON_NAME]" at bounding box center [286, 56] width 183 height 9
type input "[PERSON_NAME]"
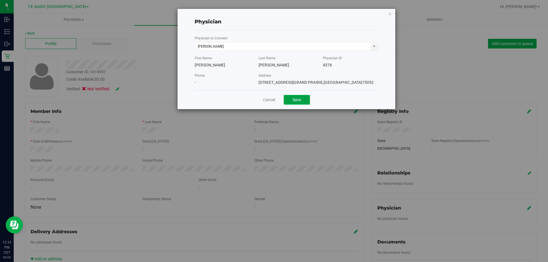
click at [295, 100] on button "Save" at bounding box center [297, 100] width 26 height 10
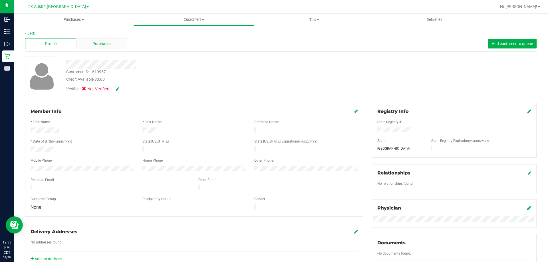
click at [95, 40] on div "Purchases" at bounding box center [101, 43] width 51 height 11
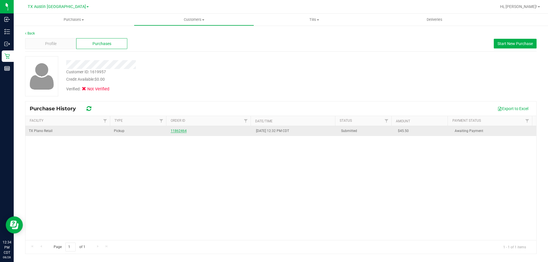
click at [176, 132] on link "11862464" at bounding box center [179, 131] width 16 height 4
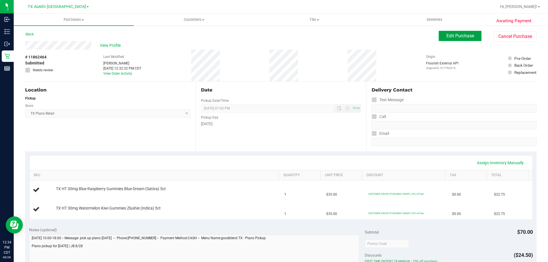
click at [455, 35] on span "Edit Purchase" at bounding box center [460, 35] width 28 height 5
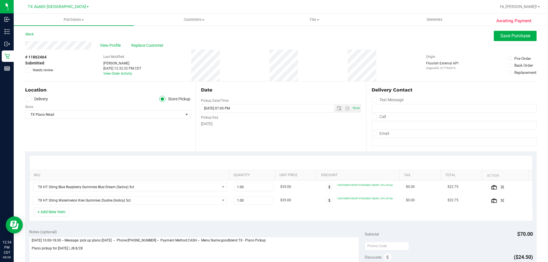
click at [33, 98] on label "Delivery" at bounding box center [36, 99] width 23 height 7
click at [0, 0] on input "Delivery" at bounding box center [0, 0] width 0 height 0
click at [96, 114] on span "Select address" at bounding box center [100, 115] width 150 height 8
click at [97, 114] on span "Select address" at bounding box center [100, 115] width 150 height 8
click at [184, 105] on div "Edit" at bounding box center [186, 105] width 7 height 6
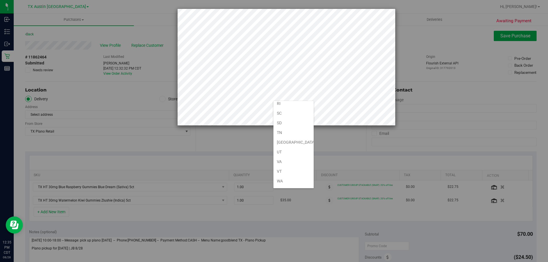
scroll to position [419, 0]
click at [287, 115] on li "[GEOGRAPHIC_DATA]" at bounding box center [293, 115] width 40 height 10
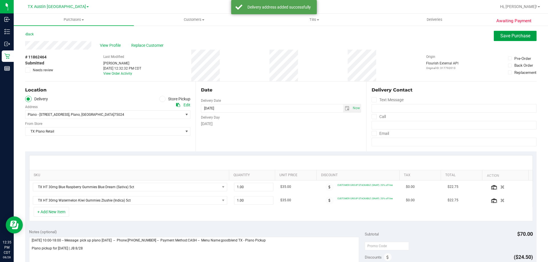
click at [500, 34] on span "Save Purchase" at bounding box center [515, 35] width 30 height 5
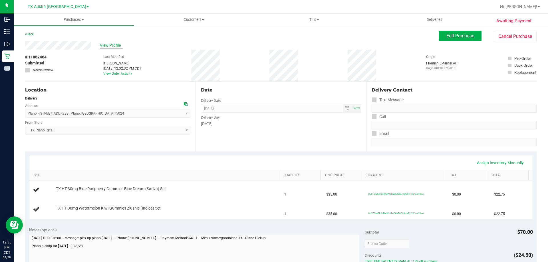
click at [109, 43] on span "View Profile" at bounding box center [111, 46] width 23 height 6
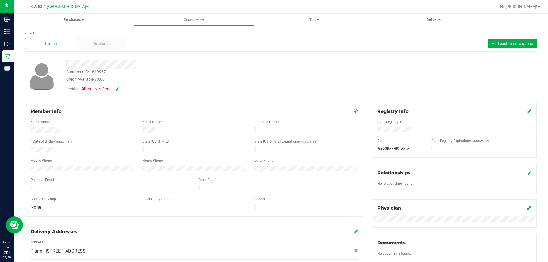
click at [30, 166] on div at bounding box center [82, 169] width 112 height 7
click at [354, 111] on icon at bounding box center [356, 111] width 4 height 5
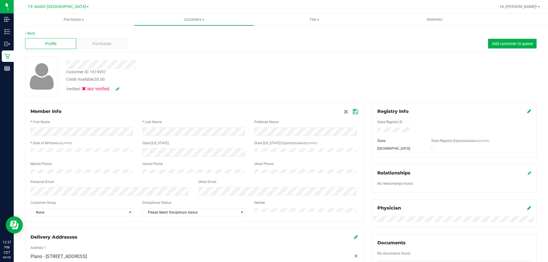
click at [353, 112] on icon at bounding box center [355, 112] width 5 height 5
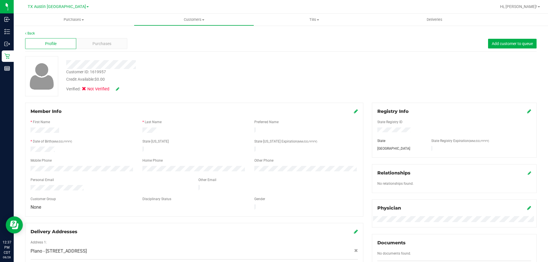
click at [118, 89] on icon at bounding box center [117, 89] width 3 height 4
click at [88, 89] on span at bounding box center [85, 89] width 5 height 5
click at [0, 0] on input "Medical" at bounding box center [0, 0] width 0 height 0
click at [126, 89] on icon at bounding box center [125, 89] width 5 height 4
click at [115, 47] on div "Purchases" at bounding box center [101, 43] width 51 height 11
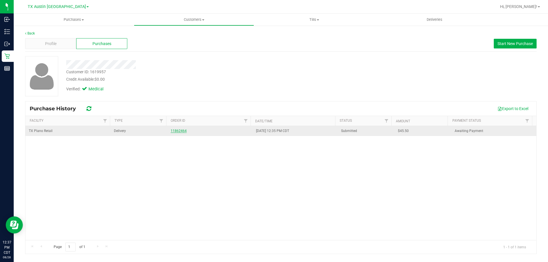
click at [175, 129] on link "11862464" at bounding box center [179, 131] width 16 height 4
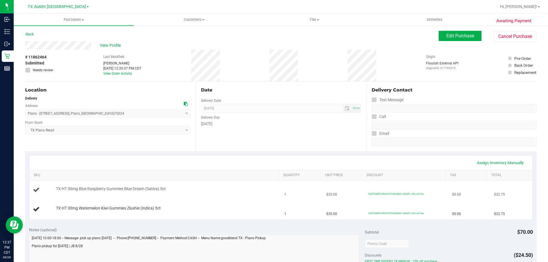
scroll to position [57, 0]
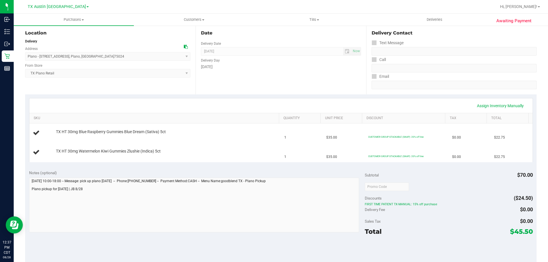
drag, startPoint x: 510, startPoint y: 233, endPoint x: 508, endPoint y: 228, distance: 5.8
click at [529, 233] on div "Notes (optional) Subtotal $70.00 Discounts ($24.50) FIRST TIME PATIENT TX-MANUA…" at bounding box center [280, 217] width 511 height 103
copy div "$"
click at [515, 233] on span "$45.50" at bounding box center [521, 232] width 23 height 8
drag, startPoint x: 511, startPoint y: 232, endPoint x: 527, endPoint y: 233, distance: 16.6
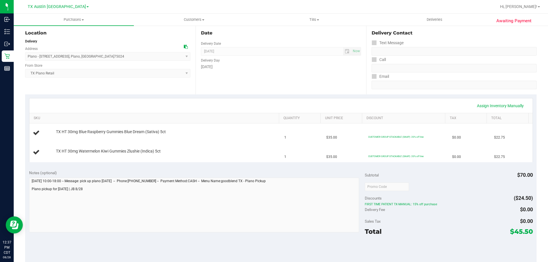
click at [527, 233] on span "$45.50" at bounding box center [521, 232] width 23 height 8
copy span "45.50"
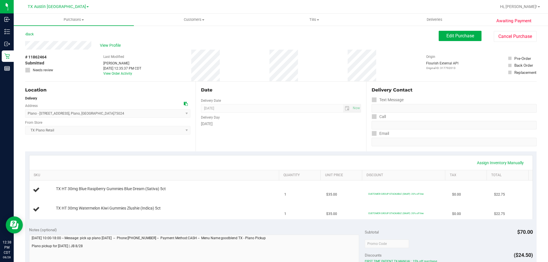
drag, startPoint x: 92, startPoint y: 45, endPoint x: 23, endPoint y: 48, distance: 69.1
click at [23, 48] on div "Awaiting Payment Back Edit Purchase Cancel Purchase View Profile # 11862464 Sub…" at bounding box center [281, 247] width 534 height 445
click at [108, 45] on span "View Profile" at bounding box center [111, 46] width 23 height 6
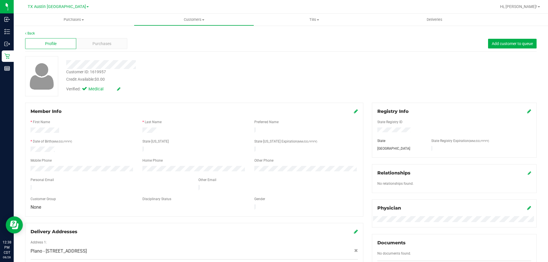
drag, startPoint x: 84, startPoint y: 185, endPoint x: 30, endPoint y: 183, distance: 54.5
click at [30, 185] on div at bounding box center [110, 188] width 168 height 7
click at [202, 19] on span "Customers" at bounding box center [194, 19] width 120 height 5
click at [185, 31] on li "All customers" at bounding box center [194, 34] width 120 height 7
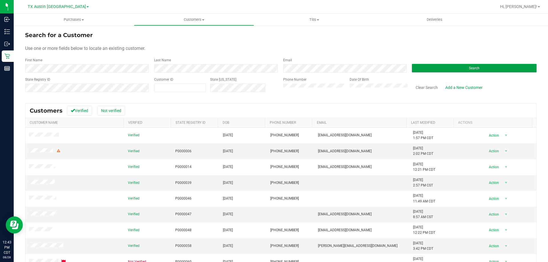
click at [436, 70] on button "Search" at bounding box center [474, 68] width 125 height 9
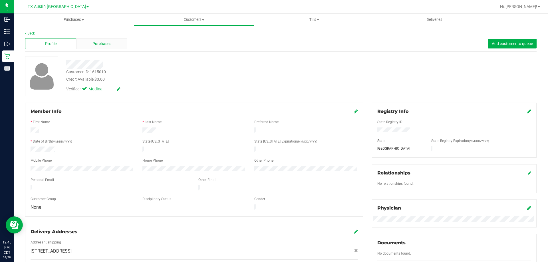
click at [106, 44] on span "Purchases" at bounding box center [101, 44] width 19 height 6
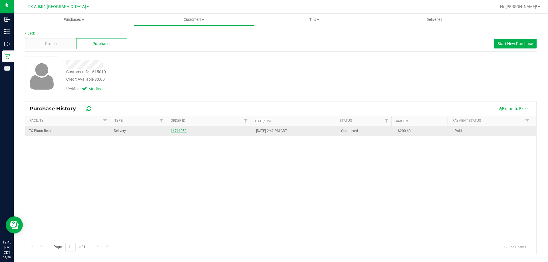
click at [176, 130] on link "11711059" at bounding box center [179, 131] width 16 height 4
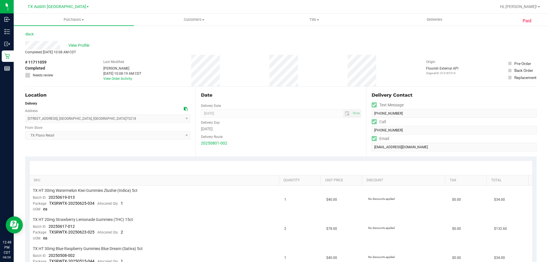
drag, startPoint x: 176, startPoint y: 82, endPoint x: 167, endPoint y: 79, distance: 8.8
click at [174, 82] on div "# 11711059 Completed Needs review Last Modified [PERSON_NAME] [DATE] 10:08:19 A…" at bounding box center [280, 71] width 511 height 32
click at [77, 44] on span "View Profile" at bounding box center [79, 46] width 23 height 6
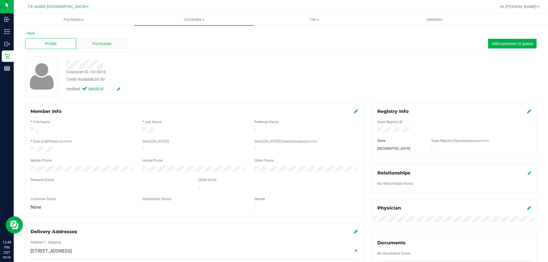
click at [107, 46] on span "Purchases" at bounding box center [101, 44] width 19 height 6
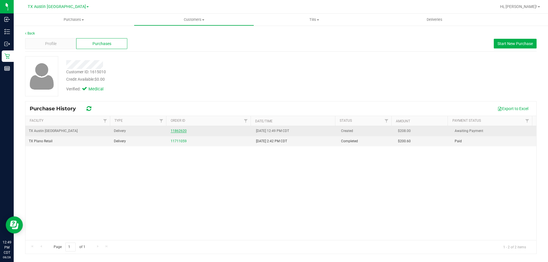
click at [178, 132] on link "11862620" at bounding box center [179, 131] width 16 height 4
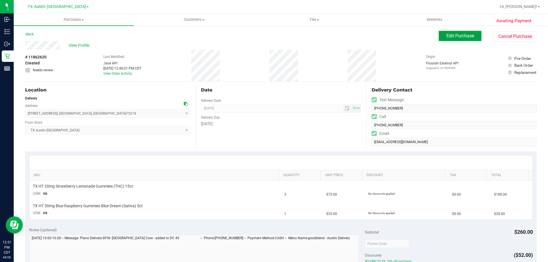
click at [458, 34] on span "Edit Purchase" at bounding box center [460, 35] width 28 height 5
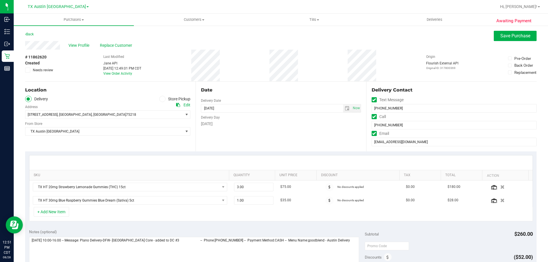
click at [187, 105] on div "Edit" at bounding box center [186, 105] width 7 height 6
click at [142, 132] on span "TX Austin [GEOGRAPHIC_DATA]" at bounding box center [104, 132] width 158 height 8
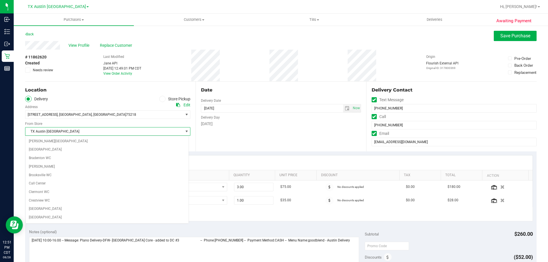
scroll to position [356, 0]
click at [142, 132] on span "TX Austin [GEOGRAPHIC_DATA]" at bounding box center [104, 132] width 158 height 8
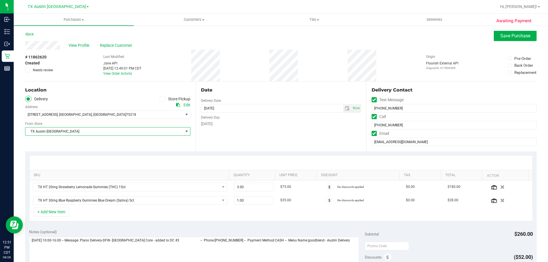
click at [145, 133] on span "TX Austin [GEOGRAPHIC_DATA]" at bounding box center [104, 132] width 158 height 8
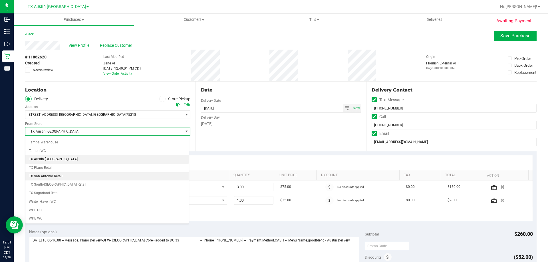
scroll to position [415, 0]
click at [79, 168] on li "TX Plano Retail" at bounding box center [106, 168] width 163 height 9
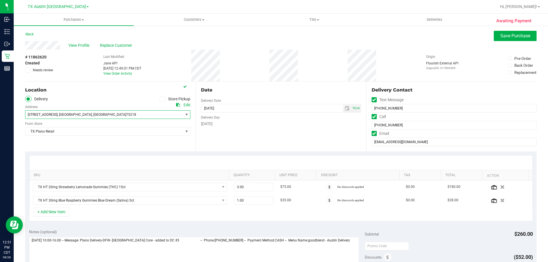
click at [135, 115] on span "[STREET_ADDRESS] , [GEOGRAPHIC_DATA] , [GEOGRAPHIC_DATA] 75218" at bounding box center [100, 115] width 150 height 8
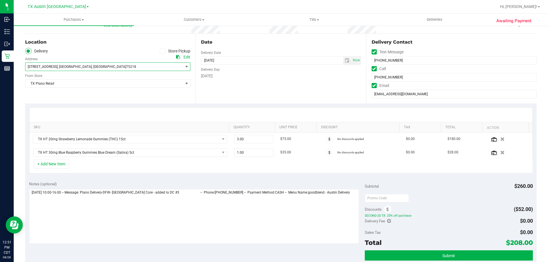
scroll to position [57, 0]
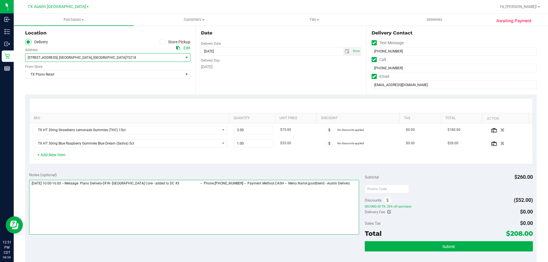
click at [339, 185] on textarea at bounding box center [194, 207] width 330 height 55
paste textarea "Plano Delivery-DFW- [GEOGRAPHIC_DATA] Core - added to DC #3"
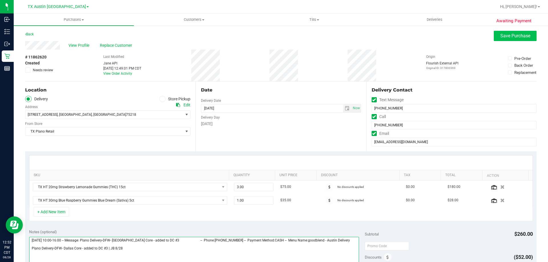
type textarea "[DATE] 10:00-16:00 -- Message: Plano Delivery-DFW- [GEOGRAPHIC_DATA] Core - add…"
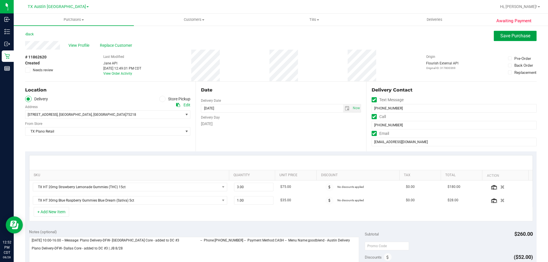
click at [502, 35] on span "Save Purchase" at bounding box center [515, 35] width 30 height 5
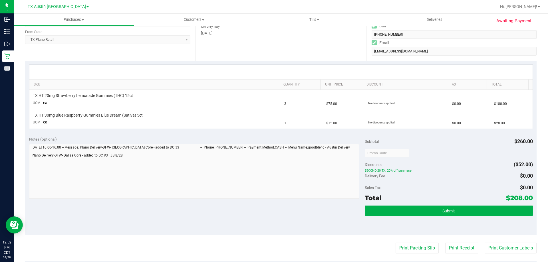
scroll to position [114, 0]
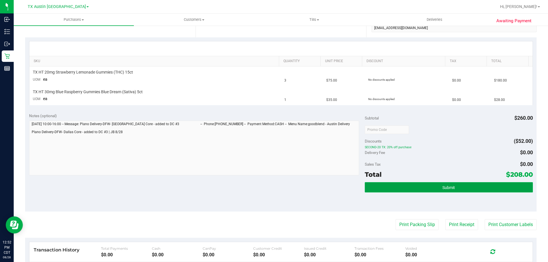
click at [437, 185] on button "Submit" at bounding box center [449, 187] width 168 height 10
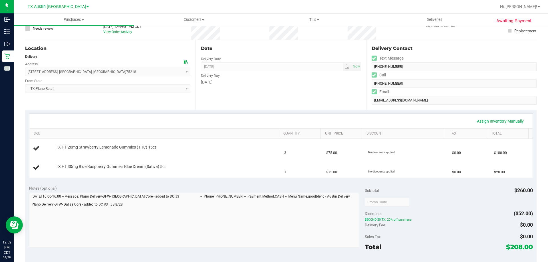
scroll to position [86, 0]
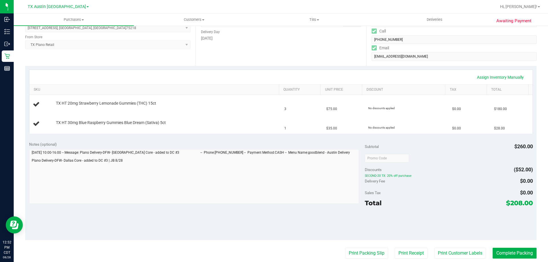
drag, startPoint x: 506, startPoint y: 203, endPoint x: 529, endPoint y: 202, distance: 22.6
click at [529, 202] on div "Notes (optional) Subtotal $260.00 Discounts ($52.00) SECOND-20 TX: 20% off purc…" at bounding box center [280, 189] width 511 height 103
click at [525, 205] on span "$208.00" at bounding box center [519, 203] width 27 height 8
drag, startPoint x: 507, startPoint y: 203, endPoint x: 527, endPoint y: 203, distance: 20.5
click at [527, 203] on span "$208.00" at bounding box center [519, 203] width 27 height 8
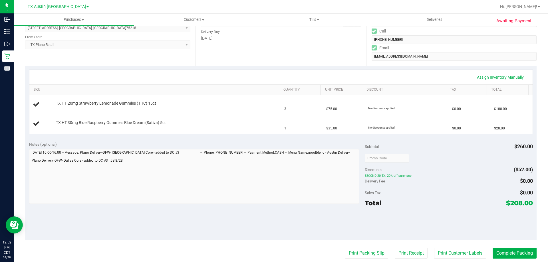
copy span "208.00"
drag, startPoint x: 506, startPoint y: 203, endPoint x: 527, endPoint y: 204, distance: 21.4
click at [527, 204] on span "$208.00" at bounding box center [519, 203] width 27 height 8
copy span "208.00"
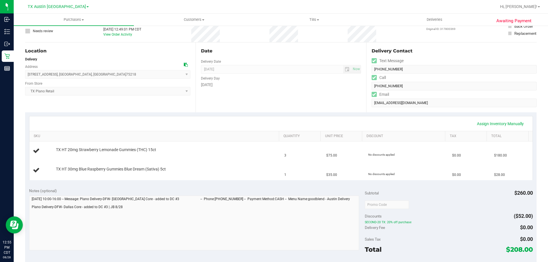
scroll to position [0, 0]
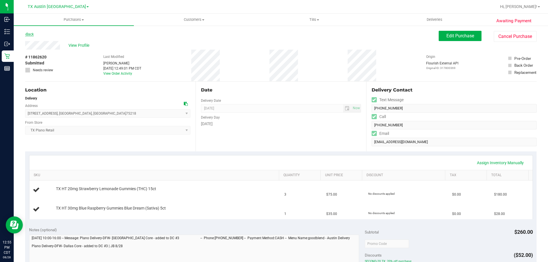
click at [31, 33] on link "Back" at bounding box center [29, 34] width 9 height 4
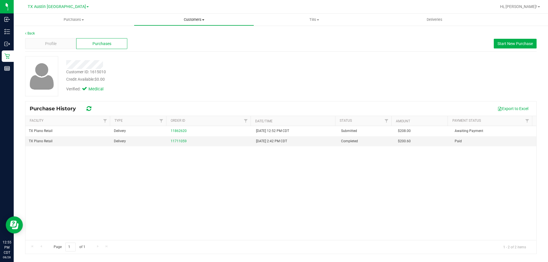
click at [207, 19] on span "Customers" at bounding box center [194, 19] width 120 height 5
click at [189, 34] on li "All customers" at bounding box center [194, 34] width 120 height 7
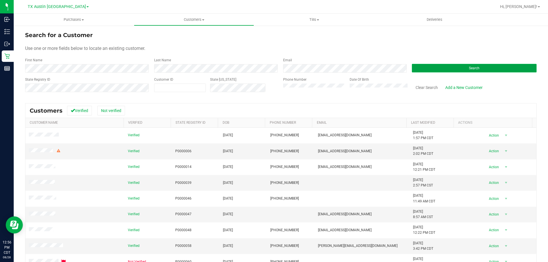
click at [434, 68] on button "Search" at bounding box center [474, 68] width 125 height 9
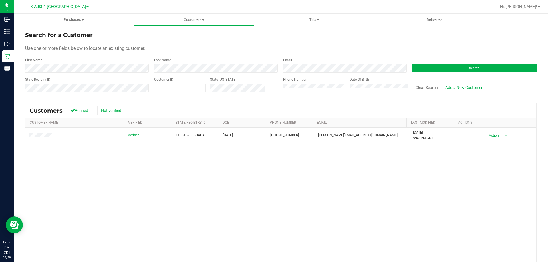
click at [159, 153] on div "Verified TX06152005CADA [DATE] (903) 718-1819 [PERSON_NAME][EMAIL_ADDRESS][DOMA…" at bounding box center [280, 210] width 511 height 165
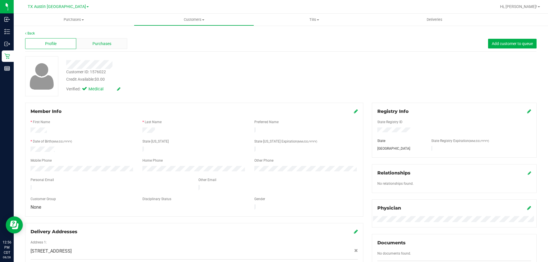
click at [107, 40] on div "Purchases" at bounding box center [101, 43] width 51 height 11
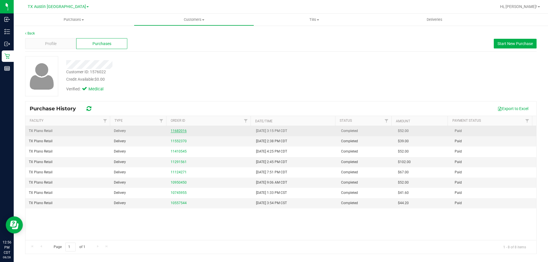
click at [175, 132] on link "11682016" at bounding box center [179, 131] width 16 height 4
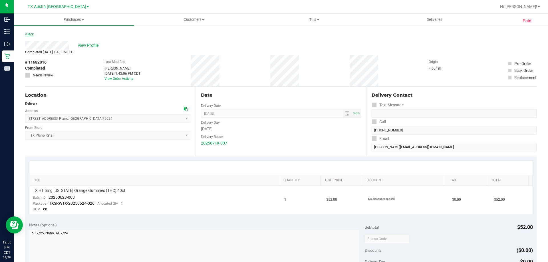
click at [29, 34] on link "Back" at bounding box center [29, 34] width 9 height 4
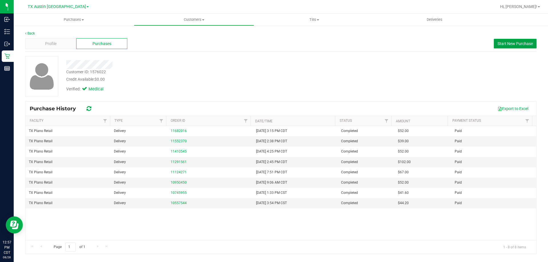
click at [508, 42] on span "Start New Purchase" at bounding box center [514, 43] width 35 height 5
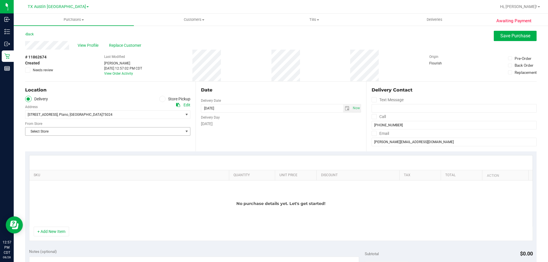
click at [132, 132] on span "Select Store" at bounding box center [104, 132] width 158 height 8
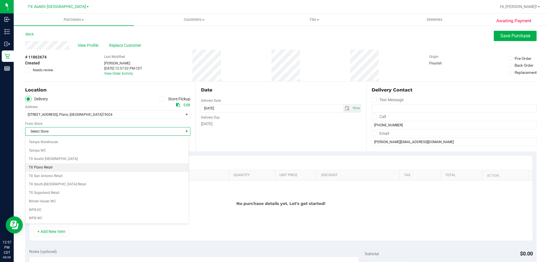
click at [65, 168] on li "TX Plano Retail" at bounding box center [106, 168] width 163 height 9
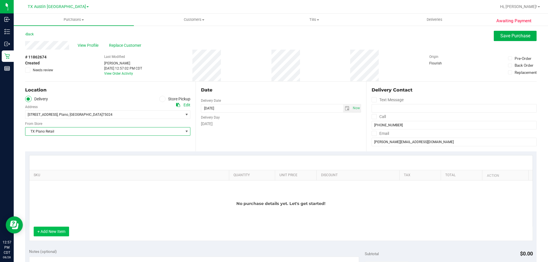
click at [58, 231] on button "+ Add New Item" at bounding box center [51, 232] width 35 height 10
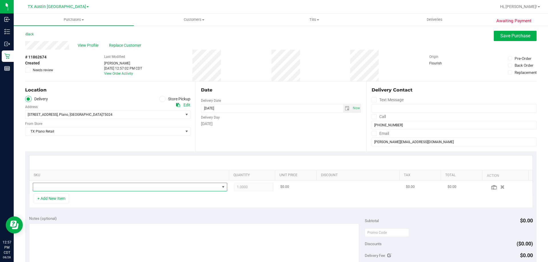
click at [85, 185] on span "NO DATA FOUND" at bounding box center [126, 187] width 187 height 8
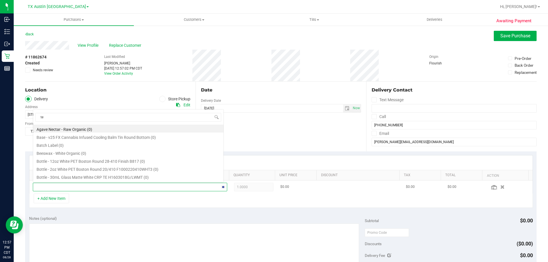
scroll to position [9, 189]
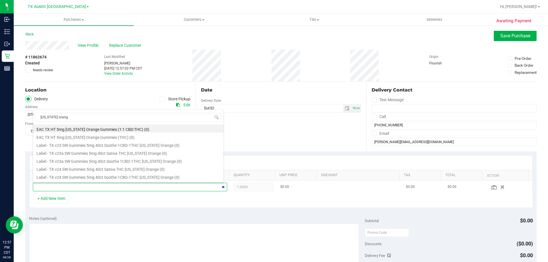
type input "[US_STATE] orange"
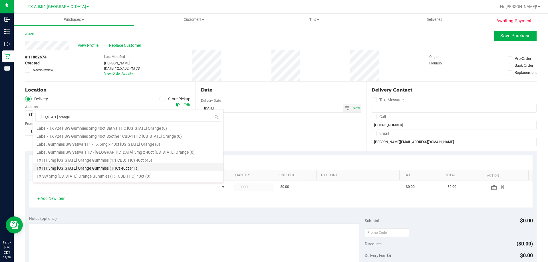
click at [100, 168] on li "TX HT 5mg [US_STATE] Orange Gummies (THC) 40ct (41)" at bounding box center [128, 168] width 190 height 8
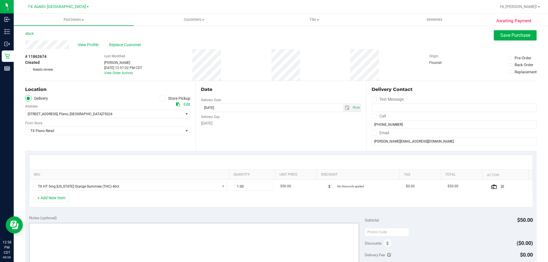
scroll to position [0, 0]
click at [199, 203] on div "+ Add New Item" at bounding box center [281, 201] width 504 height 14
click at [345, 107] on span "select" at bounding box center [347, 108] width 5 height 5
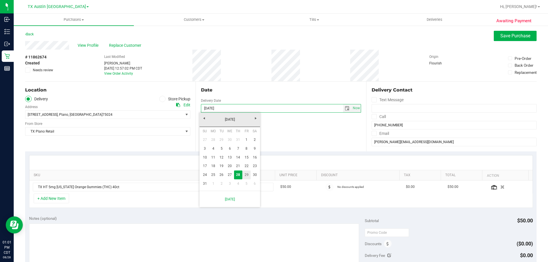
click at [247, 174] on link "29" at bounding box center [246, 175] width 8 height 9
type input "[DATE]"
click at [501, 35] on span "Save Purchase" at bounding box center [515, 35] width 30 height 5
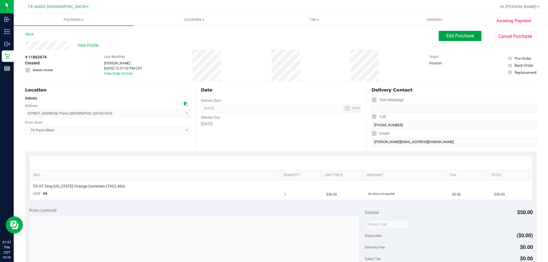
click at [460, 36] on span "Edit Purchase" at bounding box center [460, 35] width 28 height 5
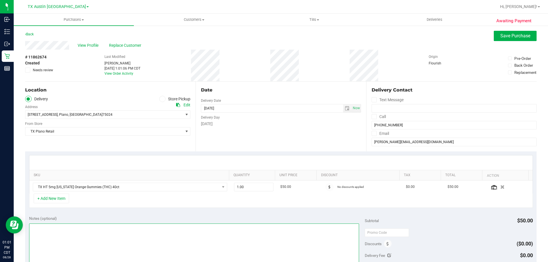
click at [80, 227] on textarea at bounding box center [194, 251] width 330 height 55
type textarea "Pickup in Plano 8/29 | JB 8/28"
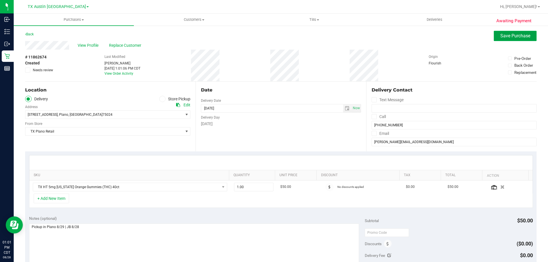
click at [519, 33] on button "Save Purchase" at bounding box center [515, 36] width 43 height 10
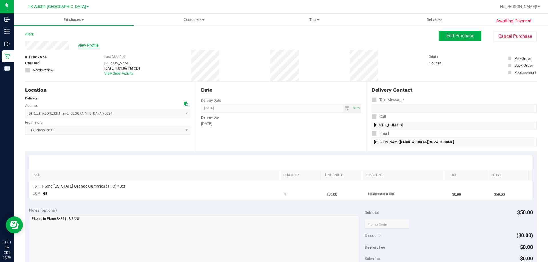
click at [90, 45] on span "View Profile" at bounding box center [89, 46] width 23 height 6
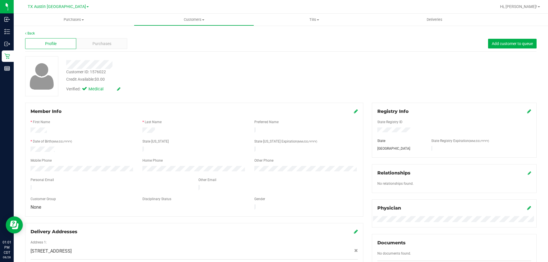
click at [31, 185] on div at bounding box center [110, 188] width 168 height 7
click at [101, 44] on span "Purchases" at bounding box center [101, 44] width 19 height 6
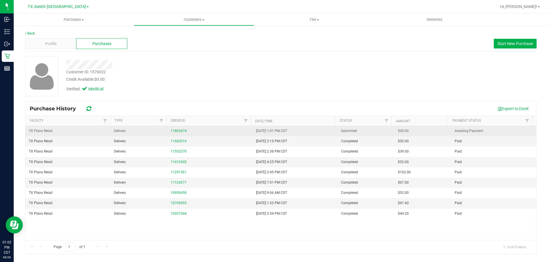
click at [179, 133] on div "11862674" at bounding box center [210, 130] width 78 height 5
click at [177, 131] on link "11862674" at bounding box center [179, 131] width 16 height 4
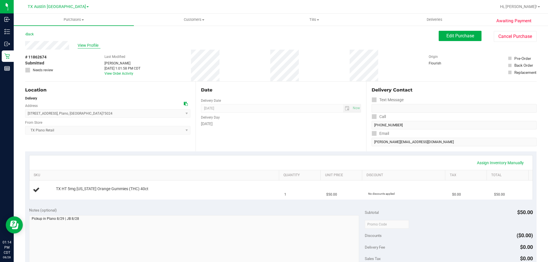
click at [83, 44] on span "View Profile" at bounding box center [89, 46] width 23 height 6
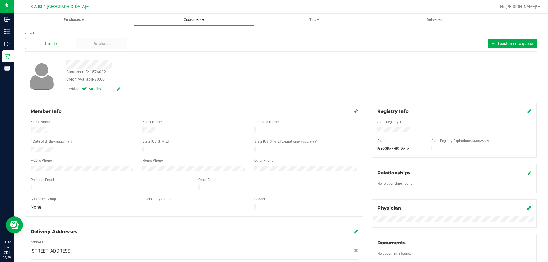
click at [199, 20] on span "Customers" at bounding box center [194, 19] width 120 height 5
click at [183, 34] on li "All customers" at bounding box center [194, 34] width 120 height 7
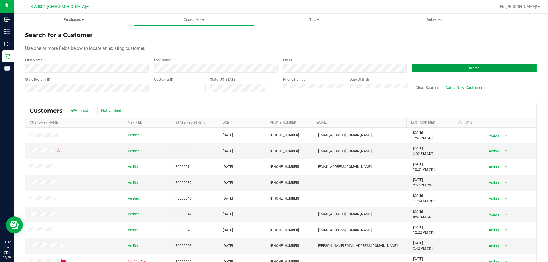
click at [433, 69] on button "Search" at bounding box center [474, 68] width 125 height 9
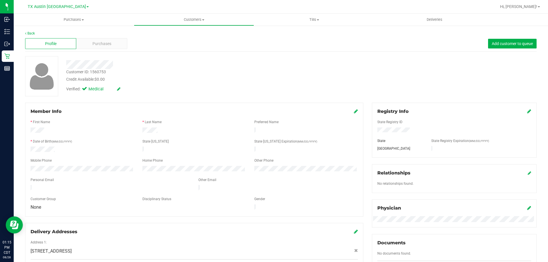
click at [113, 66] on div at bounding box center [192, 64] width 260 height 9
click at [108, 45] on span "Purchases" at bounding box center [101, 44] width 19 height 6
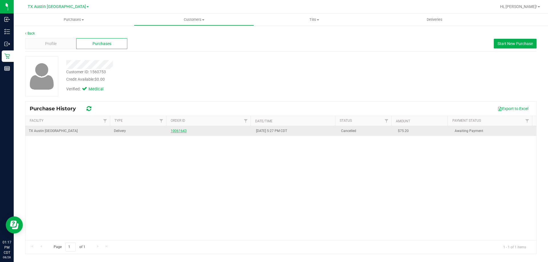
click at [174, 131] on link "10061643" at bounding box center [179, 131] width 16 height 4
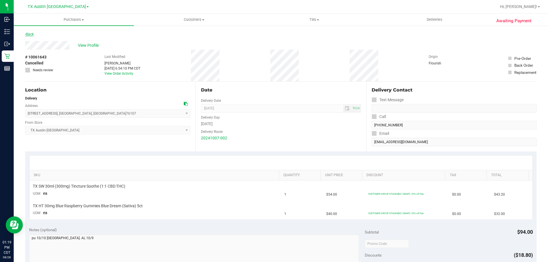
click at [30, 34] on link "Back" at bounding box center [29, 34] width 9 height 4
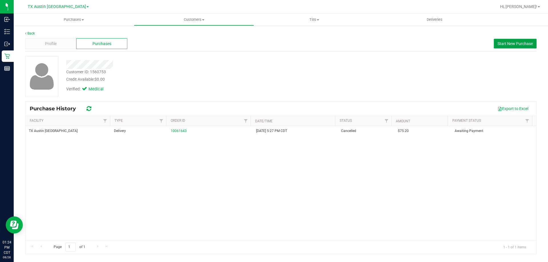
click at [499, 43] on span "Start New Purchase" at bounding box center [514, 43] width 35 height 5
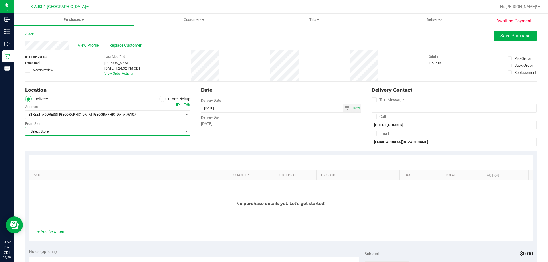
click at [146, 132] on span "Select Store" at bounding box center [104, 132] width 158 height 8
click at [203, 148] on div "Date Delivery Date [DATE] Now [DATE] 01:24 PM Now Delivery Day [DATE]" at bounding box center [280, 117] width 170 height 70
click at [92, 44] on span "View Profile" at bounding box center [89, 46] width 23 height 6
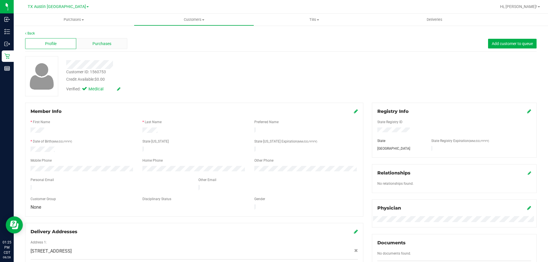
click at [107, 44] on span "Purchases" at bounding box center [101, 44] width 19 height 6
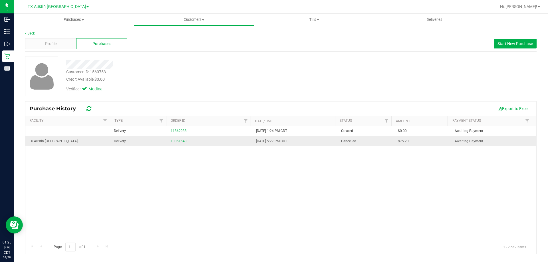
click at [179, 141] on link "10061643" at bounding box center [179, 141] width 16 height 4
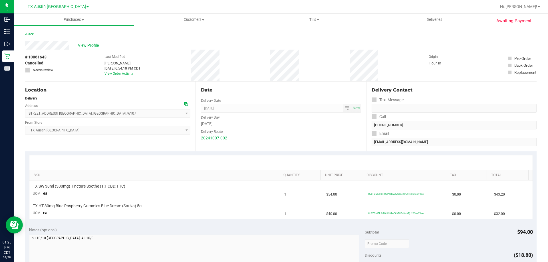
click at [31, 34] on link "Back" at bounding box center [29, 34] width 9 height 4
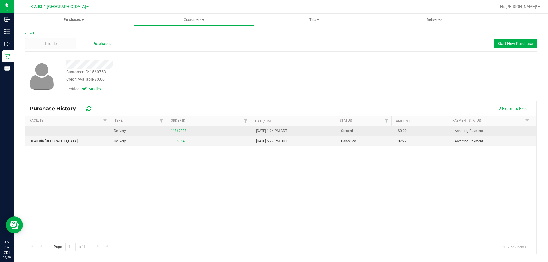
click at [180, 132] on link "11862938" at bounding box center [179, 131] width 16 height 4
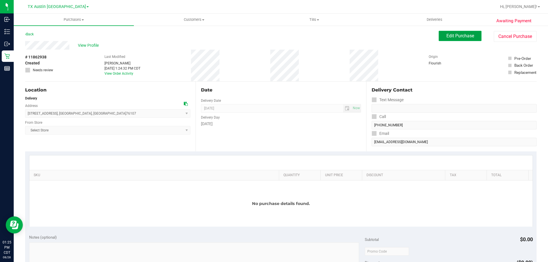
click at [448, 34] on span "Edit Purchase" at bounding box center [460, 35] width 28 height 5
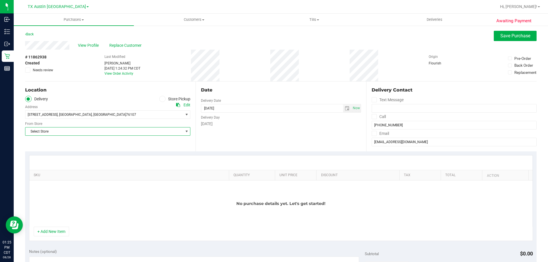
click at [128, 133] on span "Select Store" at bounding box center [104, 132] width 158 height 8
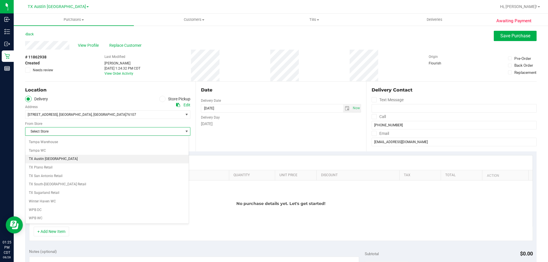
click at [86, 159] on li "TX Austin [GEOGRAPHIC_DATA]" at bounding box center [106, 159] width 163 height 9
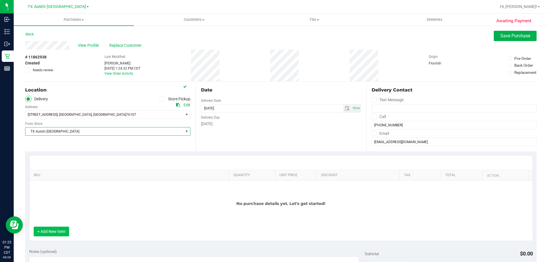
click at [61, 229] on button "+ Add New Item" at bounding box center [51, 232] width 35 height 10
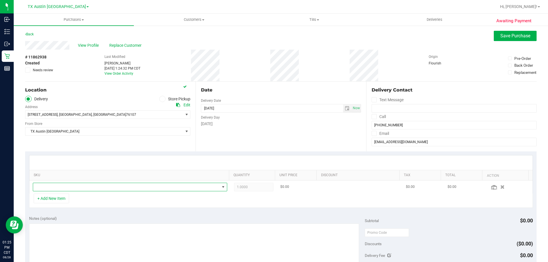
click at [92, 185] on span "NO DATA FOUND" at bounding box center [126, 187] width 187 height 8
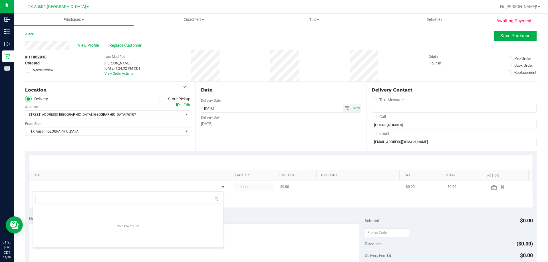
scroll to position [9, 189]
type input "blue ras"
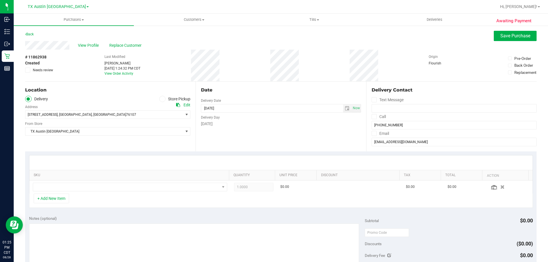
click at [139, 197] on div "+ Add New Item" at bounding box center [281, 201] width 504 height 14
click at [92, 45] on span "View Profile" at bounding box center [89, 46] width 23 height 6
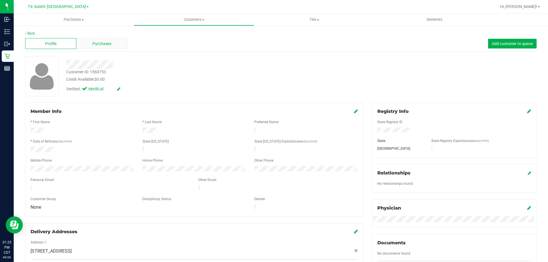
click at [106, 46] on span "Purchases" at bounding box center [101, 44] width 19 height 6
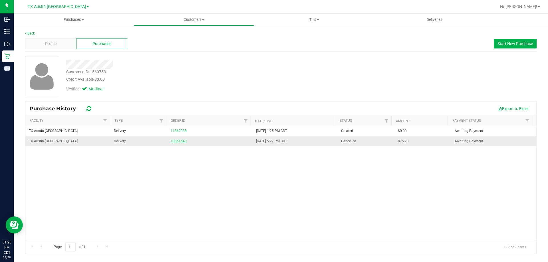
click at [180, 142] on link "10061643" at bounding box center [179, 141] width 16 height 4
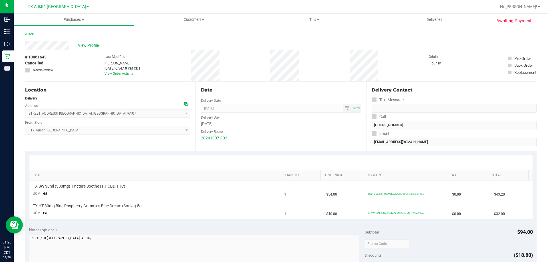
click at [28, 36] on link "Back" at bounding box center [29, 34] width 9 height 4
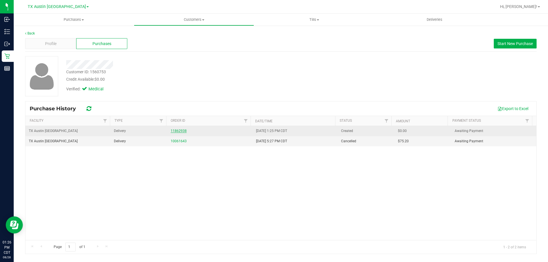
click at [177, 131] on link "11862938" at bounding box center [179, 131] width 16 height 4
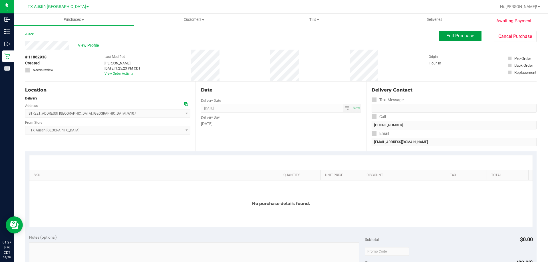
drag, startPoint x: 451, startPoint y: 36, endPoint x: 441, endPoint y: 50, distance: 16.9
click at [441, 50] on purchase-details "Back Edit Purchase Cancel Purchase View Profile # 11862938 Created Needs review…" at bounding box center [280, 243] width 511 height 424
click at [446, 35] on span "Edit Purchase" at bounding box center [460, 35] width 28 height 5
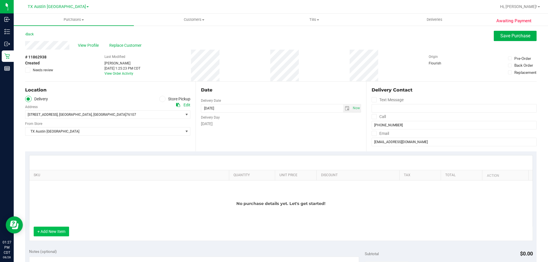
click at [55, 230] on button "+ Add New Item" at bounding box center [51, 232] width 35 height 10
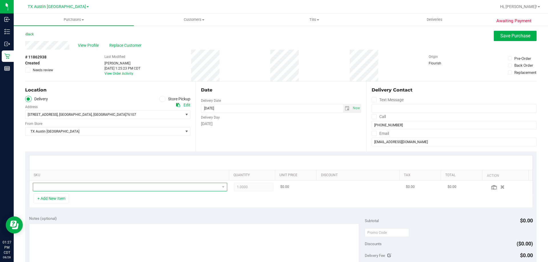
click at [79, 184] on span "NO DATA FOUND" at bounding box center [126, 187] width 187 height 8
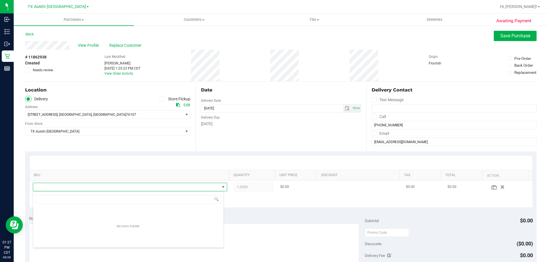
scroll to position [9, 189]
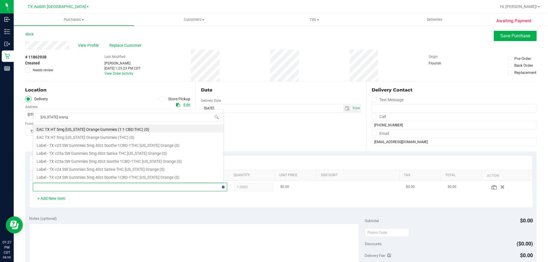
type input "[US_STATE] orange"
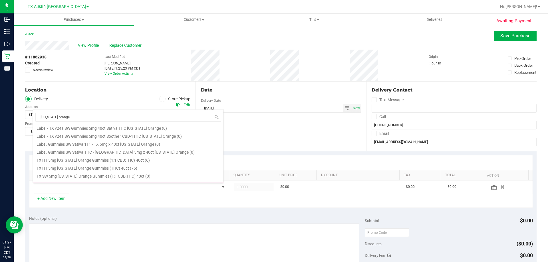
scroll to position [86, 0]
click at [109, 139] on li "TX HT 5mg [US_STATE] Orange Gummies (THC) 40ct (76)" at bounding box center [128, 139] width 190 height 8
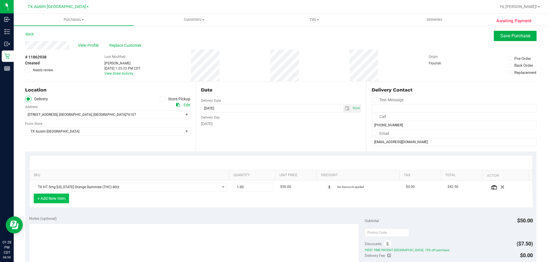
click at [61, 199] on button "+ Add New Item" at bounding box center [51, 199] width 35 height 10
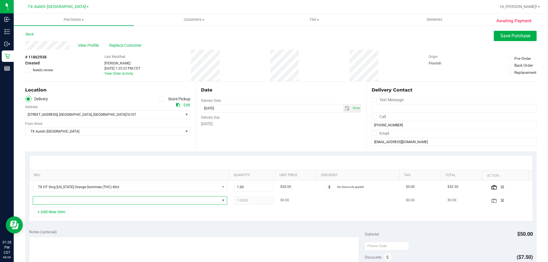
click at [127, 201] on span "NO DATA FOUND" at bounding box center [126, 201] width 187 height 8
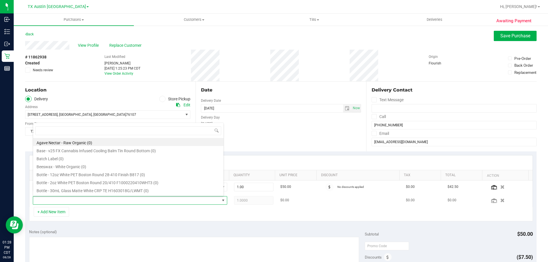
scroll to position [9, 189]
type input "raspberry"
click at [145, 218] on div "+ Add New Item" at bounding box center [281, 214] width 504 height 14
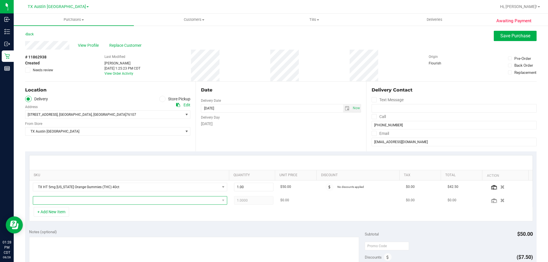
click at [162, 200] on span "NO DATA FOUND" at bounding box center [126, 201] width 187 height 8
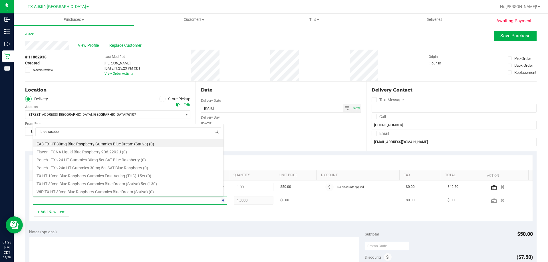
type input "blue raspberry"
click at [144, 185] on li "TX HT 30mg Blue Raspberry Gummies Blue Dream (Sativa) 5ct (130)" at bounding box center [128, 183] width 190 height 8
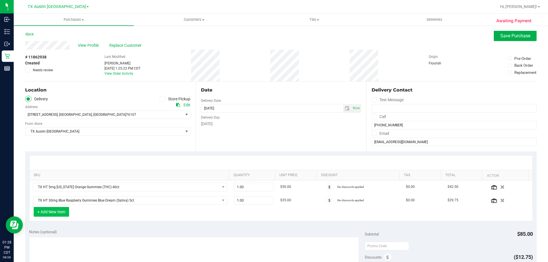
click at [56, 213] on button "+ Add New Item" at bounding box center [51, 212] width 35 height 10
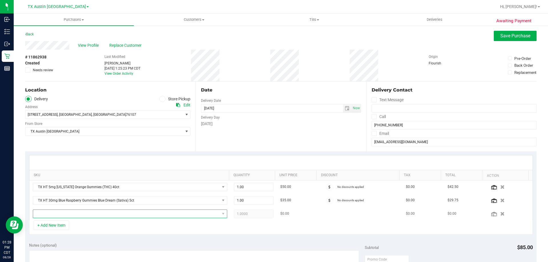
click at [86, 212] on span "NO DATA FOUND" at bounding box center [126, 214] width 187 height 8
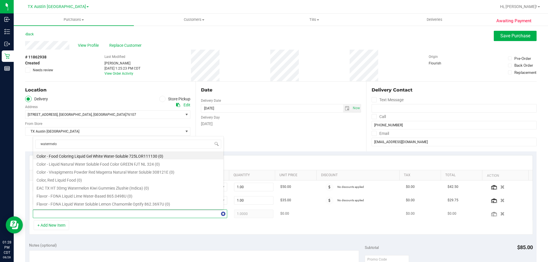
type input "watermelon"
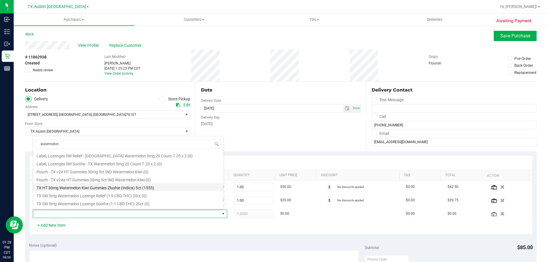
scroll to position [55, 0]
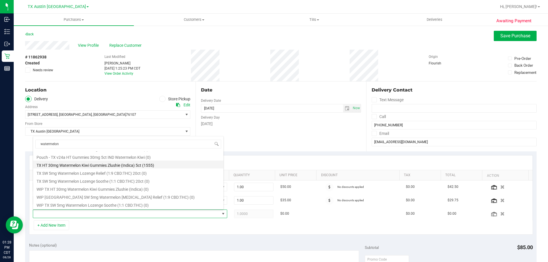
click at [92, 166] on li "TX HT 30mg Watermelon Kiwi Gummies Zlushie (Indica) 5ct (1555)" at bounding box center [128, 165] width 190 height 8
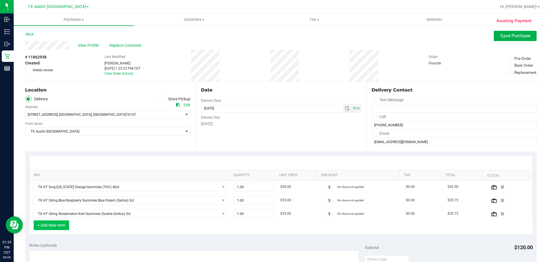
click at [63, 226] on button "+ Add New Item" at bounding box center [51, 226] width 35 height 10
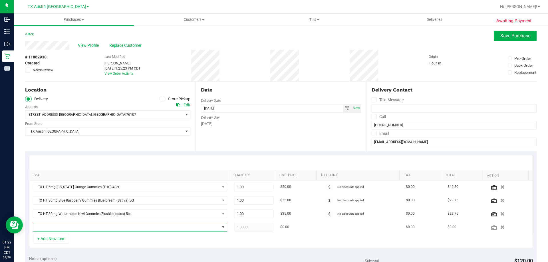
click at [108, 227] on span "NO DATA FOUND" at bounding box center [126, 227] width 187 height 8
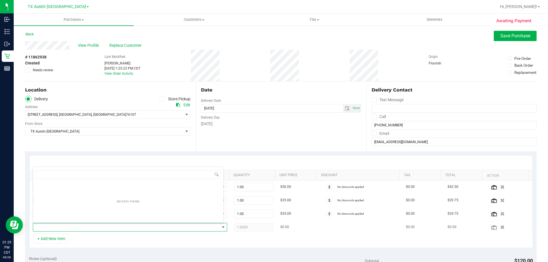
scroll to position [9, 189]
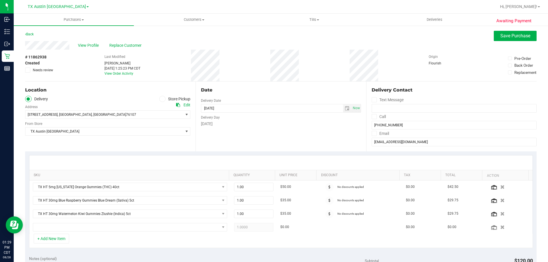
click at [103, 240] on div "+ Add New Item" at bounding box center [281, 241] width 504 height 14
click at [95, 227] on span "NO DATA FOUND" at bounding box center [126, 227] width 187 height 8
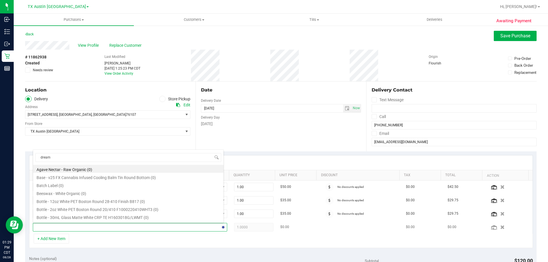
type input "dream"
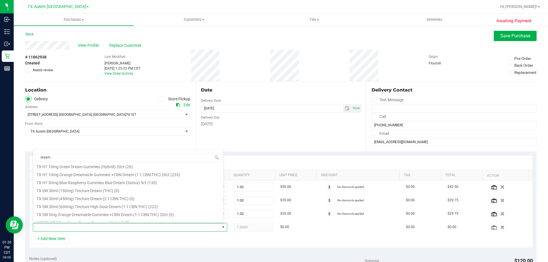
scroll to position [120, 0]
click at [163, 203] on li "TX SW 30ml (600mg) Tincture High Dose Dream (1:1 CBN:THC) (222)" at bounding box center [128, 201] width 190 height 8
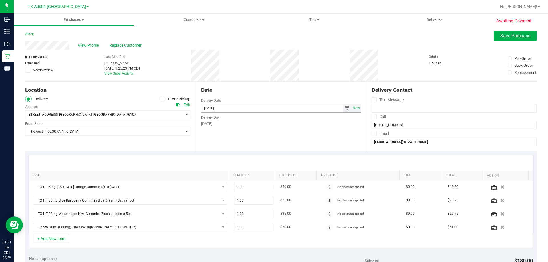
click at [331, 110] on input "[DATE]" at bounding box center [272, 108] width 142 height 8
click at [345, 109] on span "select" at bounding box center [347, 108] width 5 height 5
click at [229, 184] on link "3" at bounding box center [230, 183] width 8 height 9
type input "[DATE]"
click at [503, 38] on span "Save Purchase" at bounding box center [515, 35] width 30 height 5
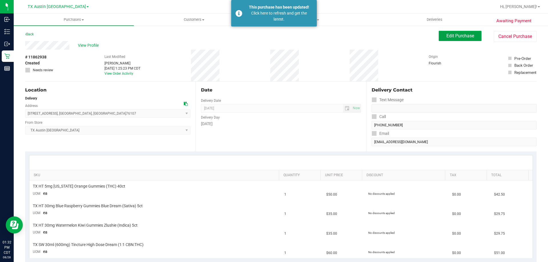
click at [450, 33] on span "Edit Purchase" at bounding box center [460, 35] width 28 height 5
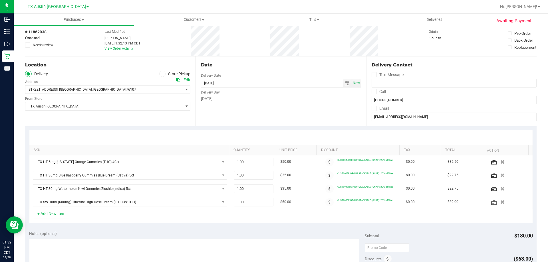
scroll to position [57, 0]
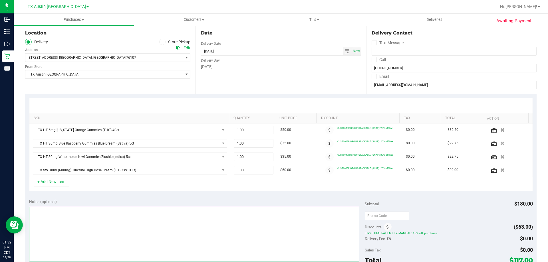
click at [100, 221] on textarea at bounding box center [194, 234] width 330 height 55
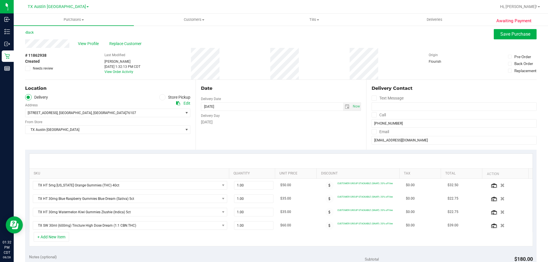
scroll to position [0, 0]
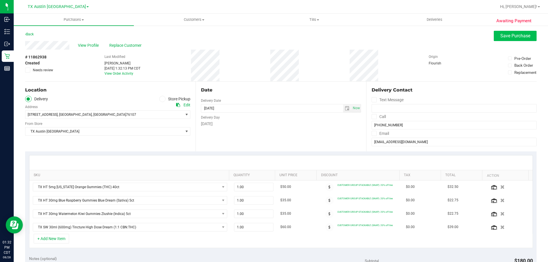
type textarea "Pickup in Ft Worth 9/3 | JB 8/28"
click at [501, 36] on span "Save Purchase" at bounding box center [515, 35] width 30 height 5
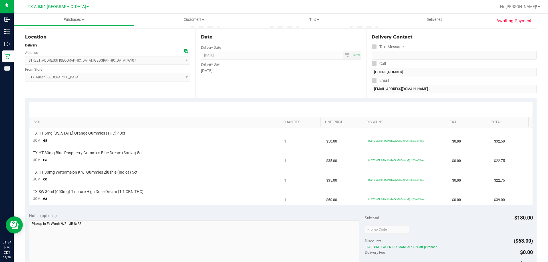
scroll to position [143, 0]
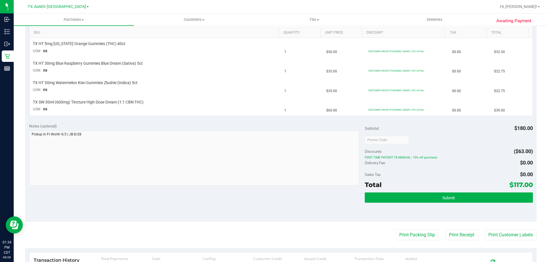
drag, startPoint x: 509, startPoint y: 183, endPoint x: 529, endPoint y: 183, distance: 20.3
click at [529, 183] on div "Notes (optional) Subtotal $180.00 Discounts ($63.00) FIRST TIME PATIENT TX-MANU…" at bounding box center [280, 170] width 511 height 103
drag, startPoint x: 509, startPoint y: 185, endPoint x: 528, endPoint y: 186, distance: 19.1
click at [528, 186] on span "$117.00" at bounding box center [520, 185] width 23 height 8
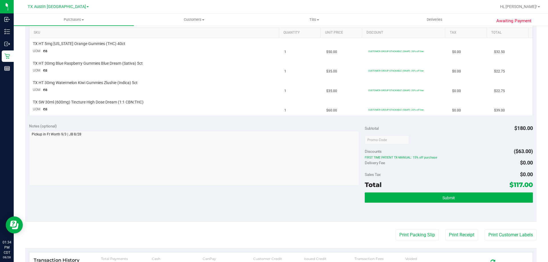
copy span "117.00"
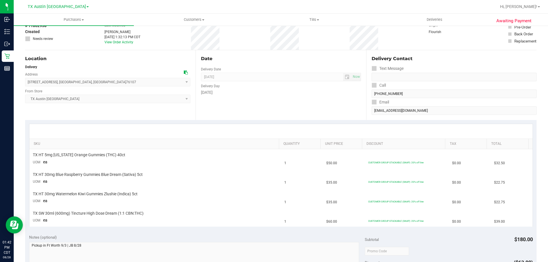
scroll to position [0, 0]
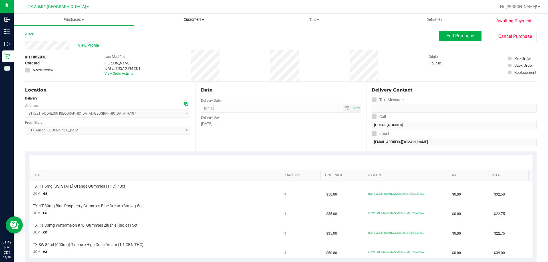
click at [187, 20] on span "Customers" at bounding box center [194, 19] width 120 height 5
click at [185, 33] on li "All customers" at bounding box center [194, 34] width 120 height 7
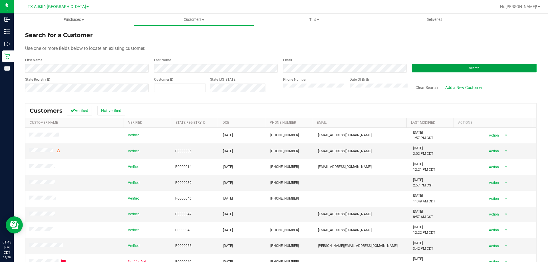
click at [433, 68] on button "Search" at bounding box center [474, 68] width 125 height 9
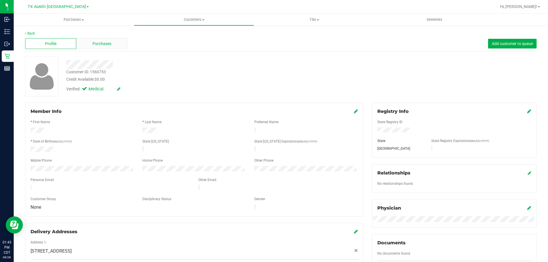
click at [97, 45] on span "Purchases" at bounding box center [101, 44] width 19 height 6
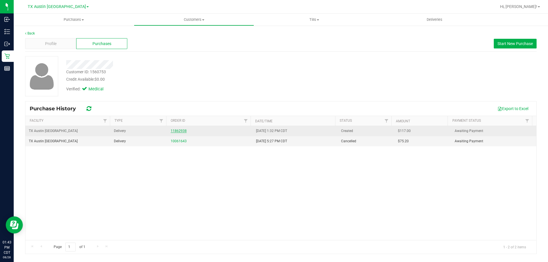
click at [178, 132] on link "11862938" at bounding box center [179, 131] width 16 height 4
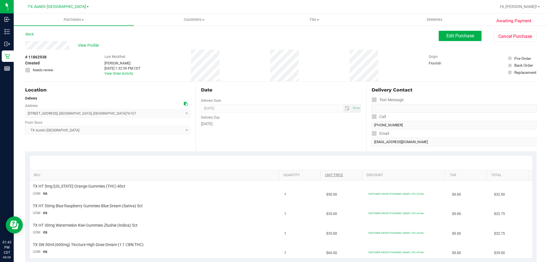
scroll to position [200, 0]
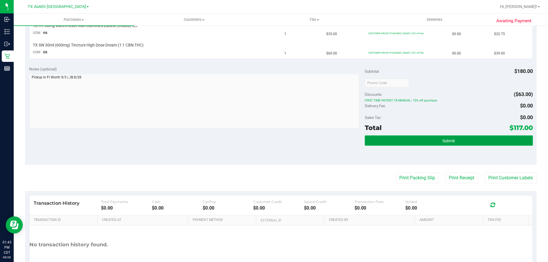
click at [433, 140] on button "Submit" at bounding box center [449, 141] width 168 height 10
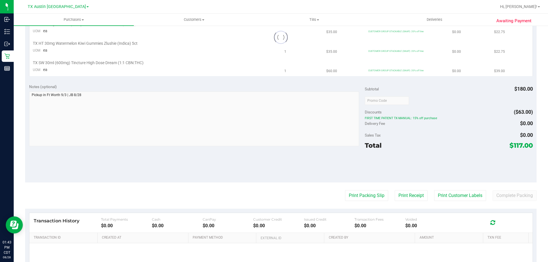
scroll to position [0, 0]
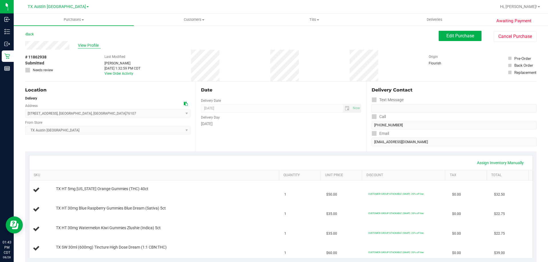
click at [89, 46] on span "View Profile" at bounding box center [89, 46] width 23 height 6
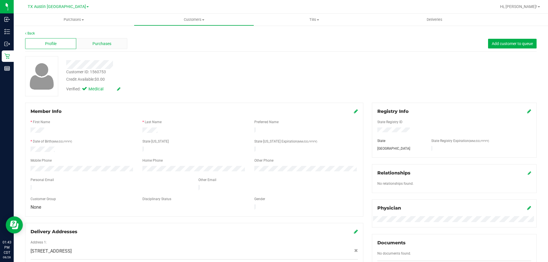
click at [104, 43] on span "Purchases" at bounding box center [101, 44] width 19 height 6
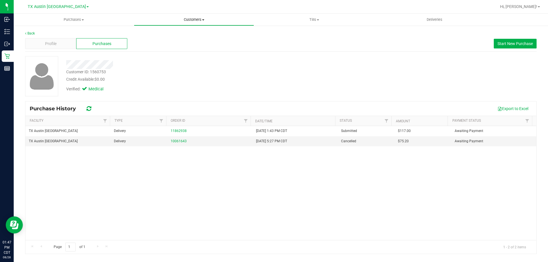
click at [199, 19] on span "Customers" at bounding box center [194, 19] width 120 height 5
click at [184, 34] on li "All customers" at bounding box center [194, 34] width 120 height 7
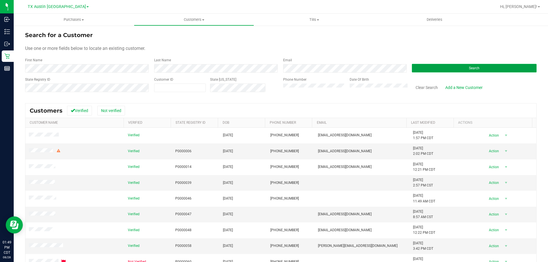
click at [424, 72] on button "Search" at bounding box center [474, 68] width 125 height 9
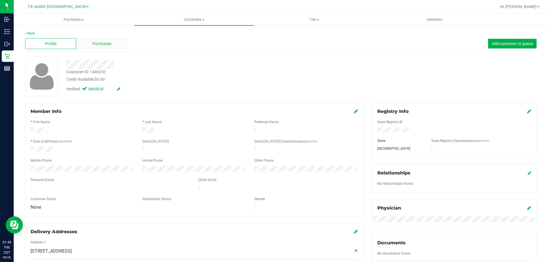
click at [107, 41] on span "Purchases" at bounding box center [101, 44] width 19 height 6
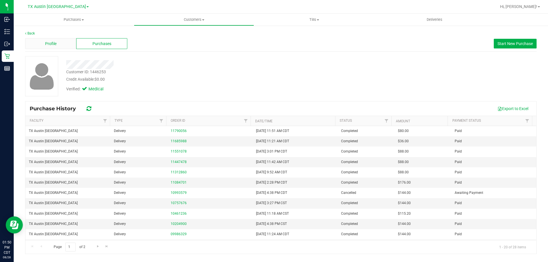
click at [63, 42] on div "Profile" at bounding box center [50, 43] width 51 height 11
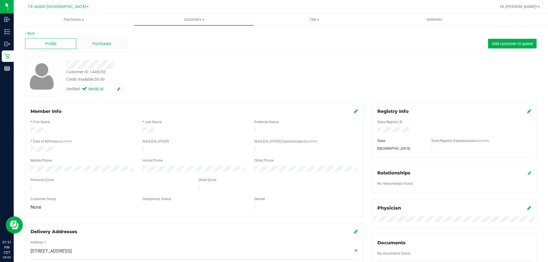
click at [100, 44] on span "Purchases" at bounding box center [101, 44] width 19 height 6
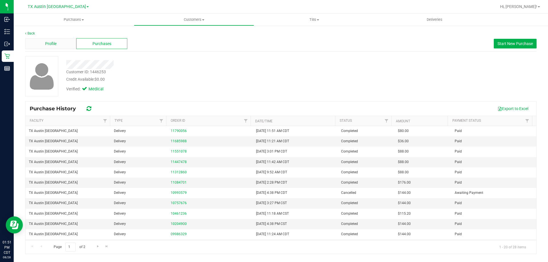
click at [63, 42] on div "Profile" at bounding box center [50, 43] width 51 height 11
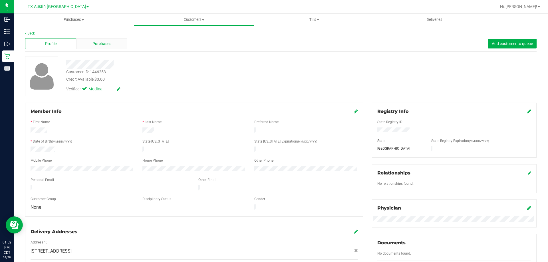
click at [102, 44] on span "Purchases" at bounding box center [101, 44] width 19 height 6
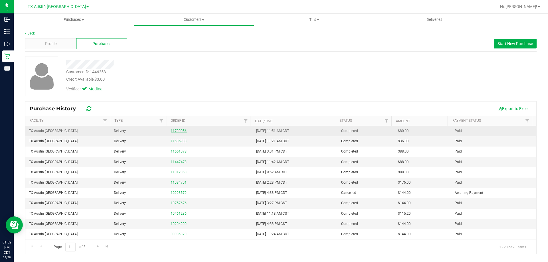
click at [178, 131] on link "11790056" at bounding box center [179, 131] width 16 height 4
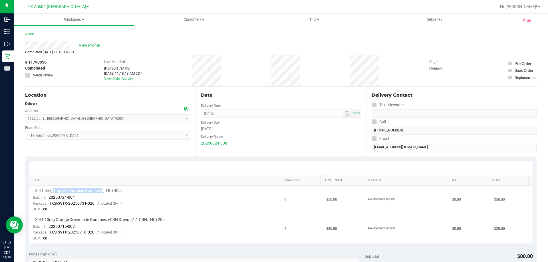
drag, startPoint x: 53, startPoint y: 191, endPoint x: 103, endPoint y: 190, distance: 49.4
click at [103, 190] on span "TX HT 5mg Tropical Paradise Gummies (THC) 40ct" at bounding box center [77, 190] width 89 height 5
copy span "Tropical Paradise Gummies"
drag, startPoint x: 56, startPoint y: 219, endPoint x: 90, endPoint y: 218, distance: 33.4
click at [90, 218] on span "TX HT 10mg Orange Dreamsicle Gummies +CBN Dream (1:1 CBN:THC) 20ct" at bounding box center [99, 219] width 133 height 5
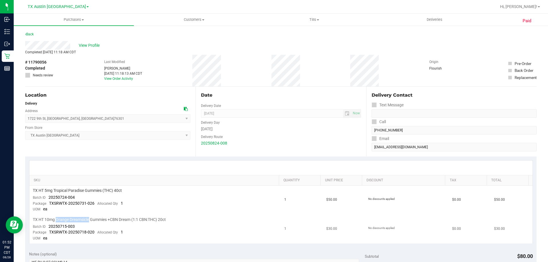
copy span "Orange Dreamsicle"
click at [89, 45] on span "View Profile" at bounding box center [90, 46] width 23 height 6
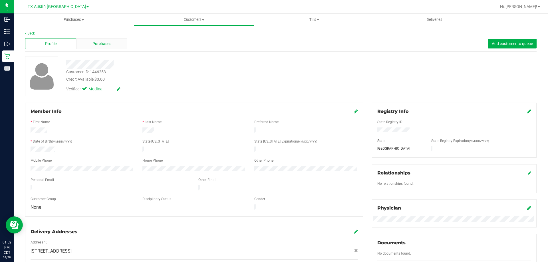
click at [102, 46] on span "Purchases" at bounding box center [101, 44] width 19 height 6
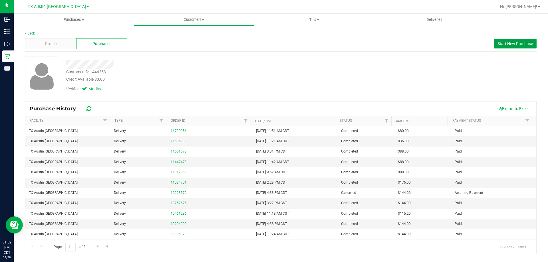
click at [499, 46] on button "Start New Purchase" at bounding box center [515, 44] width 43 height 10
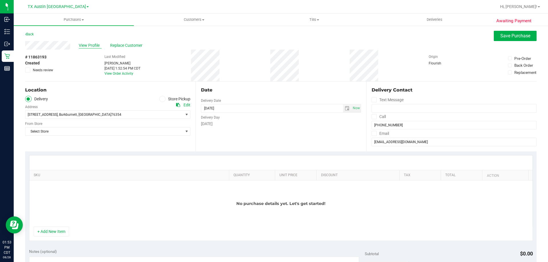
click at [86, 45] on span "View Profile" at bounding box center [90, 46] width 23 height 6
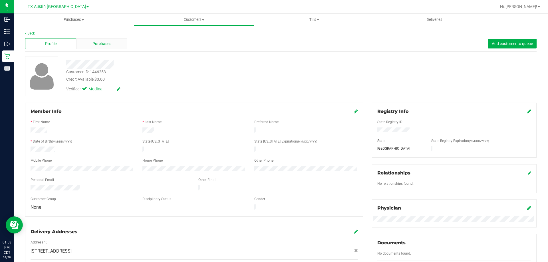
click at [105, 44] on span "Purchases" at bounding box center [101, 44] width 19 height 6
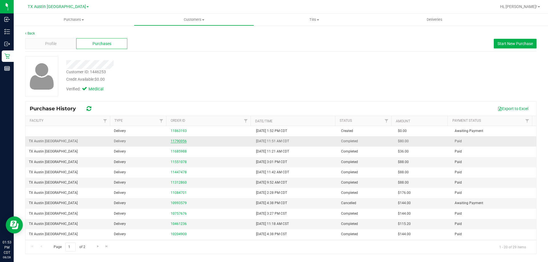
click at [177, 142] on link "11790056" at bounding box center [179, 141] width 16 height 4
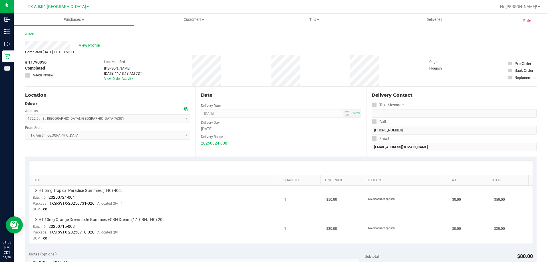
click at [31, 32] on link "Back" at bounding box center [29, 34] width 9 height 4
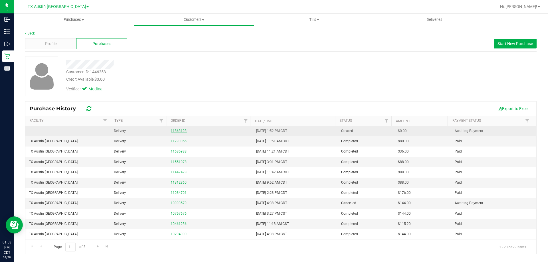
click at [179, 131] on link "11863193" at bounding box center [179, 131] width 16 height 4
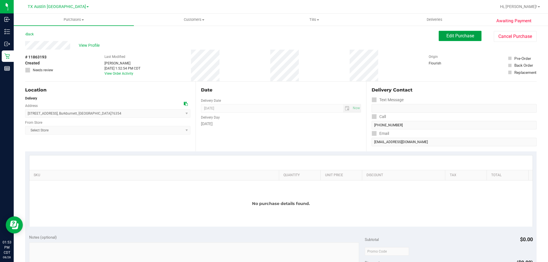
click at [460, 37] on span "Edit Purchase" at bounding box center [460, 35] width 28 height 5
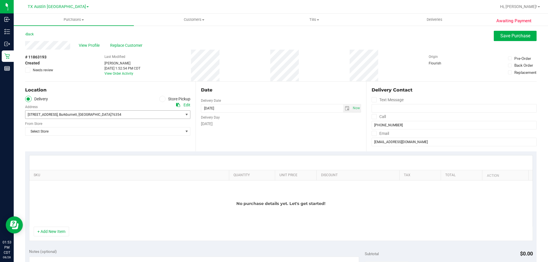
click at [159, 114] on span "[STREET_ADDRESS] , [GEOGRAPHIC_DATA] , [GEOGRAPHIC_DATA] 76354" at bounding box center [100, 115] width 150 height 8
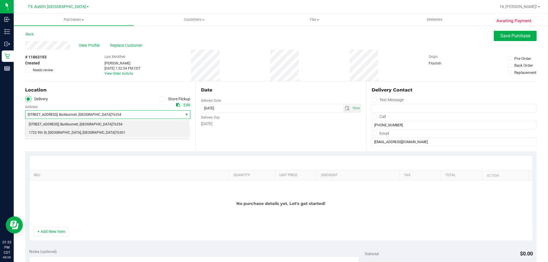
click at [138, 132] on li "1722 9th St , [GEOGRAPHIC_DATA] , [GEOGRAPHIC_DATA] 76301" at bounding box center [106, 133] width 163 height 9
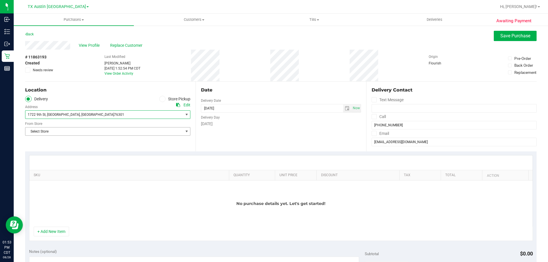
click at [135, 132] on span "Select Store" at bounding box center [104, 132] width 158 height 8
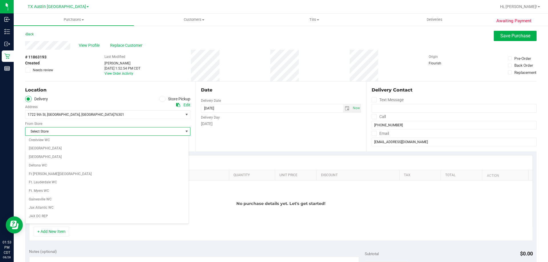
scroll to position [415, 0]
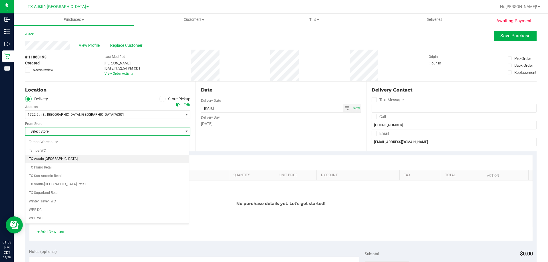
click at [91, 160] on li "TX Austin [GEOGRAPHIC_DATA]" at bounding box center [106, 159] width 163 height 9
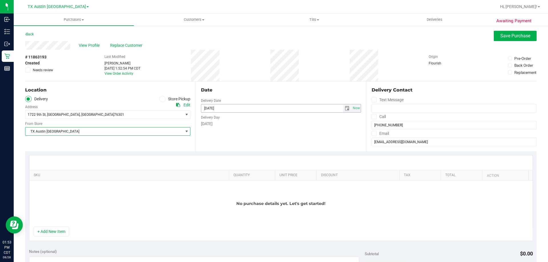
click at [345, 110] on span "select" at bounding box center [347, 108] width 5 height 5
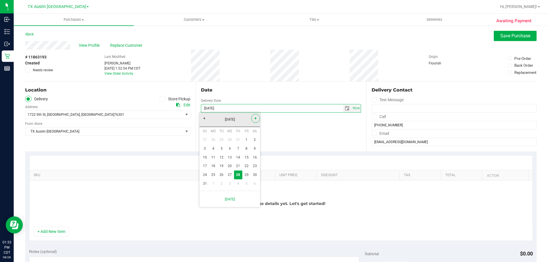
click at [255, 121] on link "Next" at bounding box center [255, 118] width 9 height 9
click at [228, 148] on link "10" at bounding box center [230, 148] width 8 height 9
type input "[DATE]"
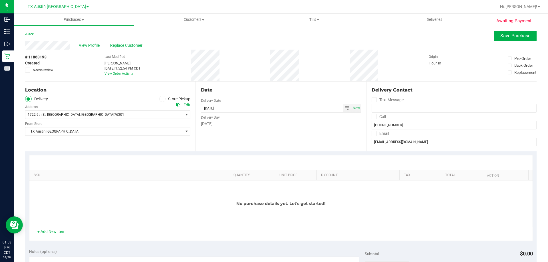
click at [244, 128] on div "Date Delivery Date [DATE] Now [DATE] 01:53 PM Now Delivery Day [DATE]" at bounding box center [280, 117] width 170 height 70
click at [58, 234] on button "+ Add New Item" at bounding box center [51, 232] width 35 height 10
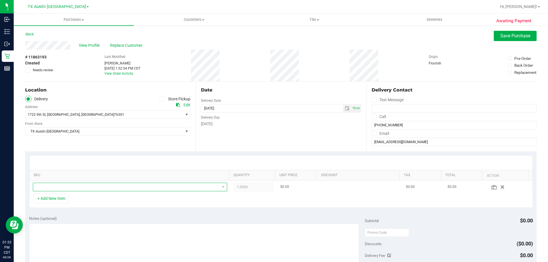
click at [72, 187] on span "NO DATA FOUND" at bounding box center [126, 187] width 187 height 8
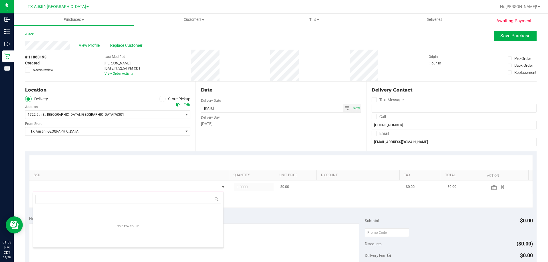
type input "Tropical Paradise Gummies"
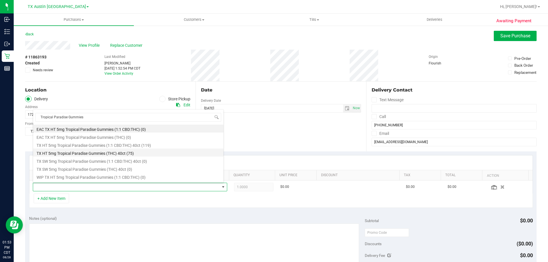
click at [131, 153] on li "TX HT 5mg Tropical Paradise Gummies (THC) 40ct (75)" at bounding box center [128, 153] width 190 height 8
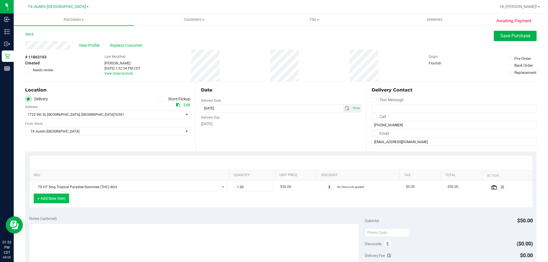
click at [62, 198] on button "+ Add New Item" at bounding box center [51, 199] width 35 height 10
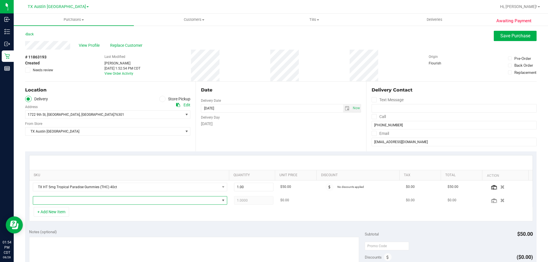
click at [88, 201] on span "NO DATA FOUND" at bounding box center [126, 201] width 187 height 8
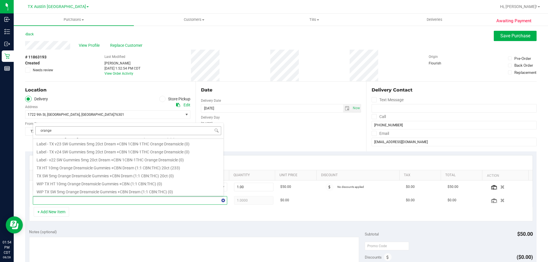
scroll to position [0, 0]
type input "orange dream"
click at [205, 216] on div "+ Add New Item" at bounding box center [281, 214] width 504 height 14
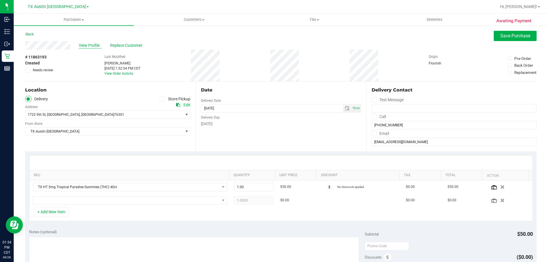
click at [93, 43] on span "View Profile" at bounding box center [90, 46] width 23 height 6
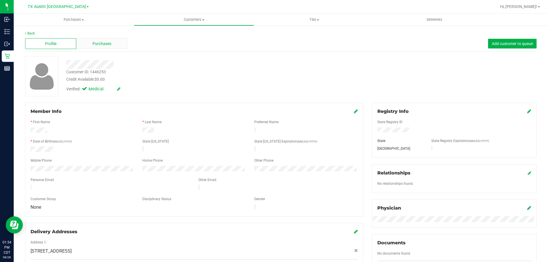
click at [114, 48] on div "Purchases" at bounding box center [101, 43] width 51 height 11
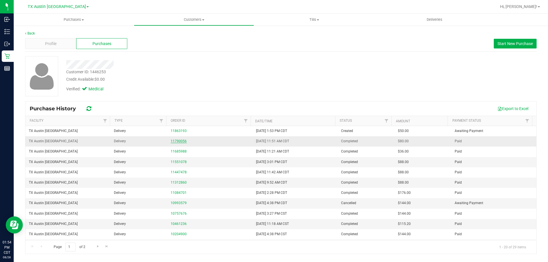
click at [182, 141] on link "11790056" at bounding box center [179, 141] width 16 height 4
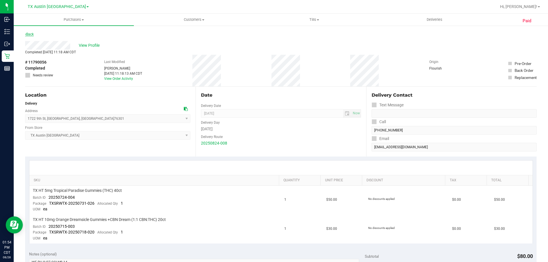
click at [32, 33] on link "Back" at bounding box center [29, 34] width 9 height 4
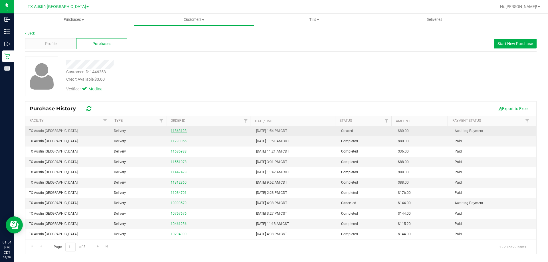
click at [177, 131] on link "11863193" at bounding box center [179, 131] width 16 height 4
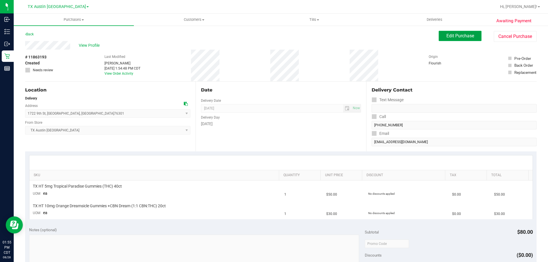
click at [452, 35] on span "Edit Purchase" at bounding box center [460, 35] width 28 height 5
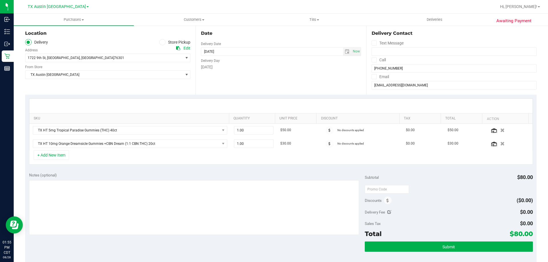
scroll to position [57, 0]
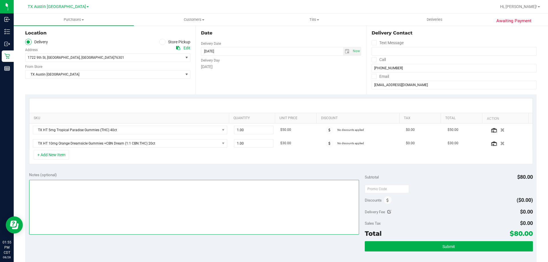
click at [114, 188] on textarea at bounding box center [194, 207] width 330 height 55
click at [146, 183] on textarea at bounding box center [194, 207] width 330 height 55
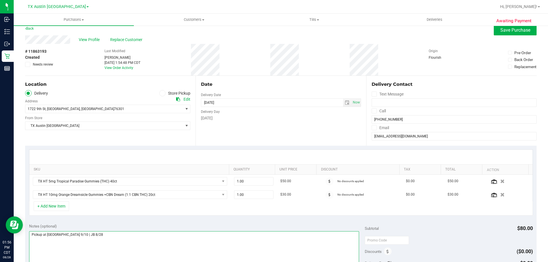
scroll to position [0, 0]
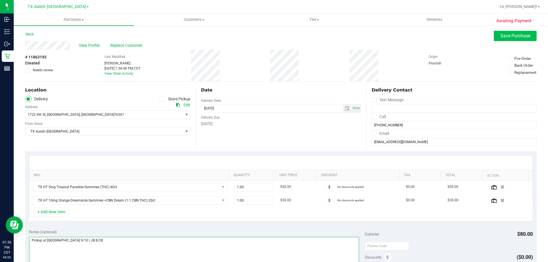
type textarea "Pickup at [GEOGRAPHIC_DATA] 9/10 | JB 8/28"
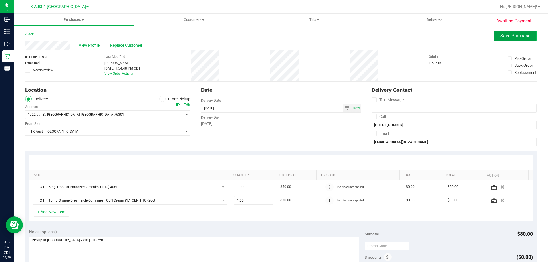
click at [505, 35] on span "Save Purchase" at bounding box center [515, 35] width 30 height 5
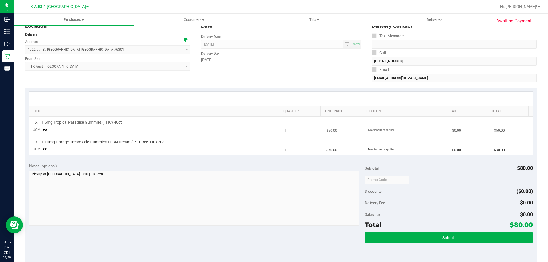
scroll to position [57, 0]
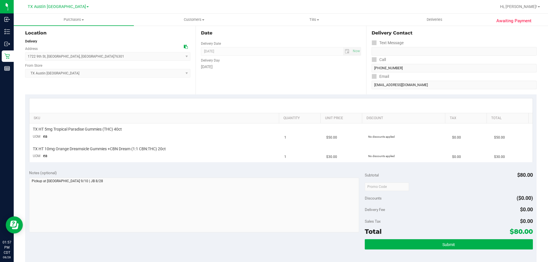
click at [216, 177] on div "Notes (optional)" at bounding box center [197, 202] width 336 height 64
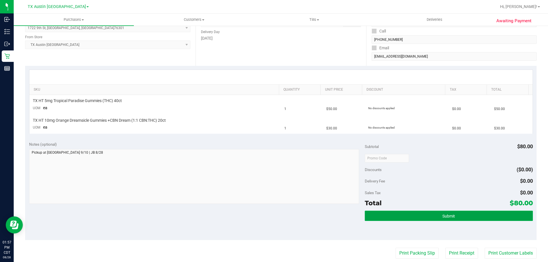
click at [454, 215] on button "Submit" at bounding box center [449, 216] width 168 height 10
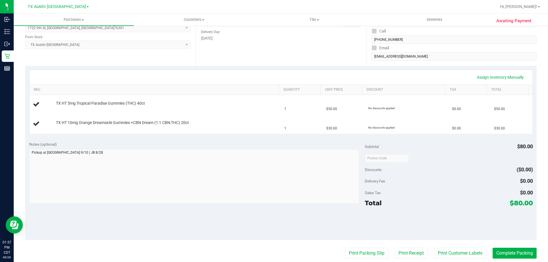
drag, startPoint x: 510, startPoint y: 202, endPoint x: 528, endPoint y: 203, distance: 18.1
click at [528, 203] on span "$80.00" at bounding box center [521, 203] width 23 height 8
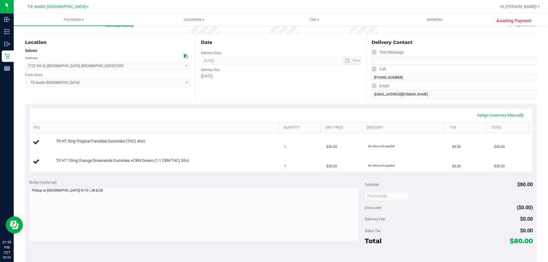
scroll to position [0, 0]
